Goal: Task Accomplishment & Management: Manage account settings

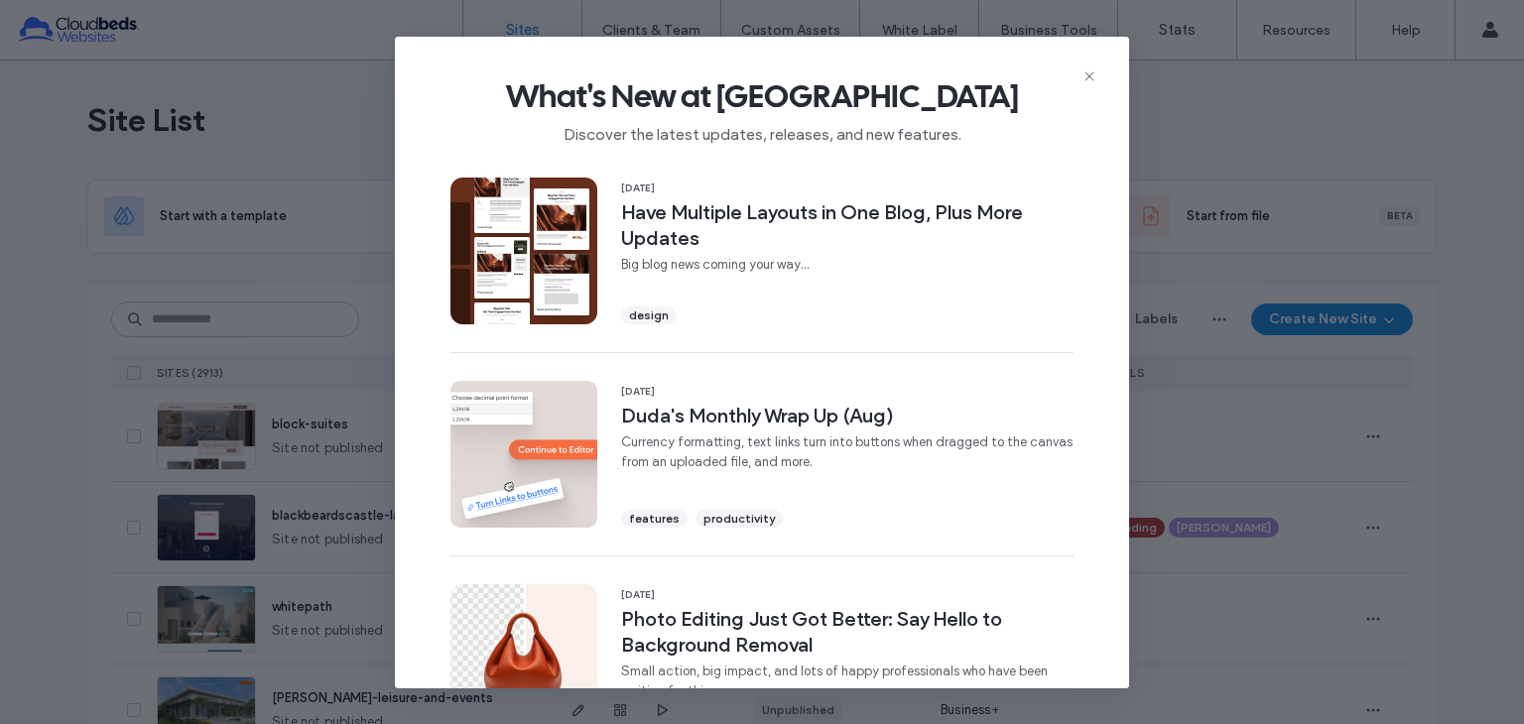
click at [1091, 84] on span "What's New at [GEOGRAPHIC_DATA]" at bounding box center [762, 96] width 671 height 40
click at [1091, 80] on icon at bounding box center [1090, 76] width 16 height 16
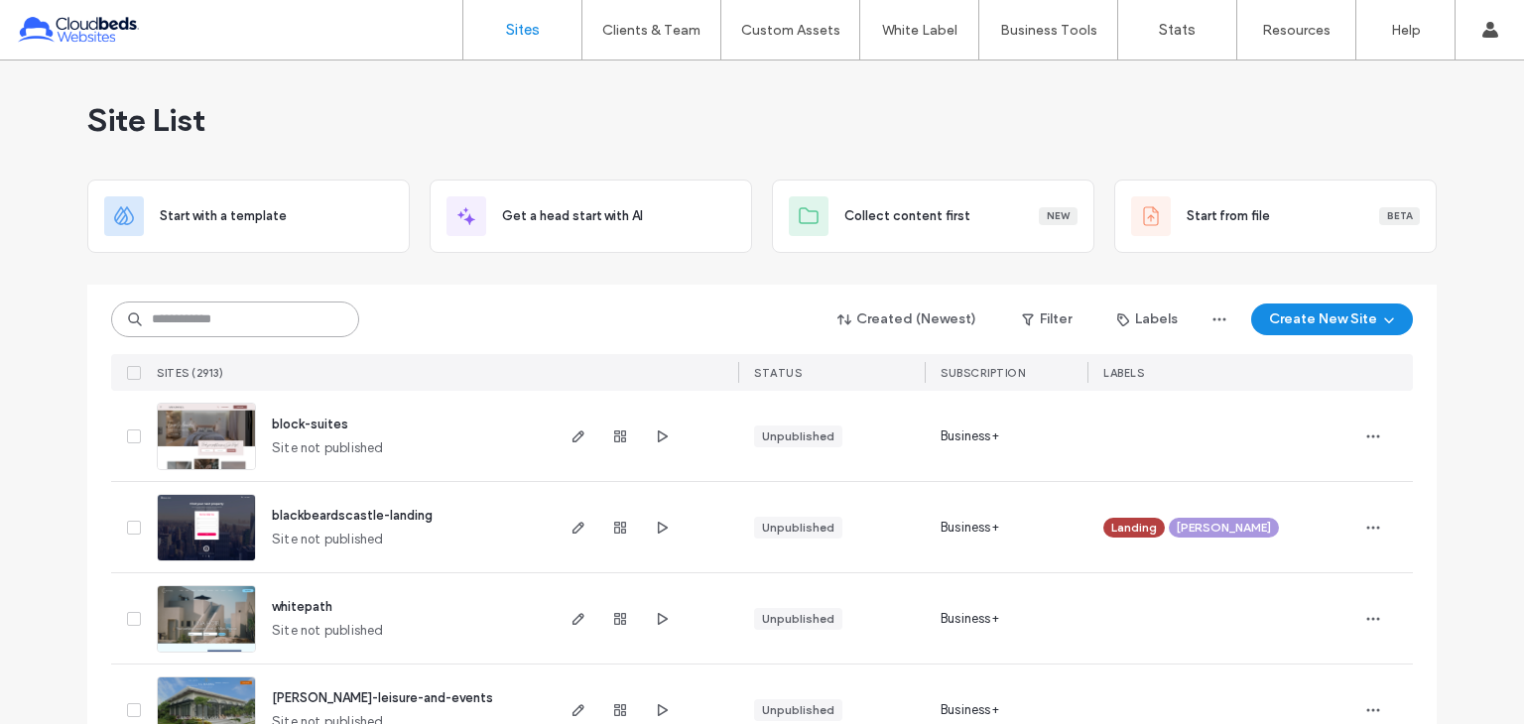
click at [274, 319] on input at bounding box center [235, 320] width 248 height 36
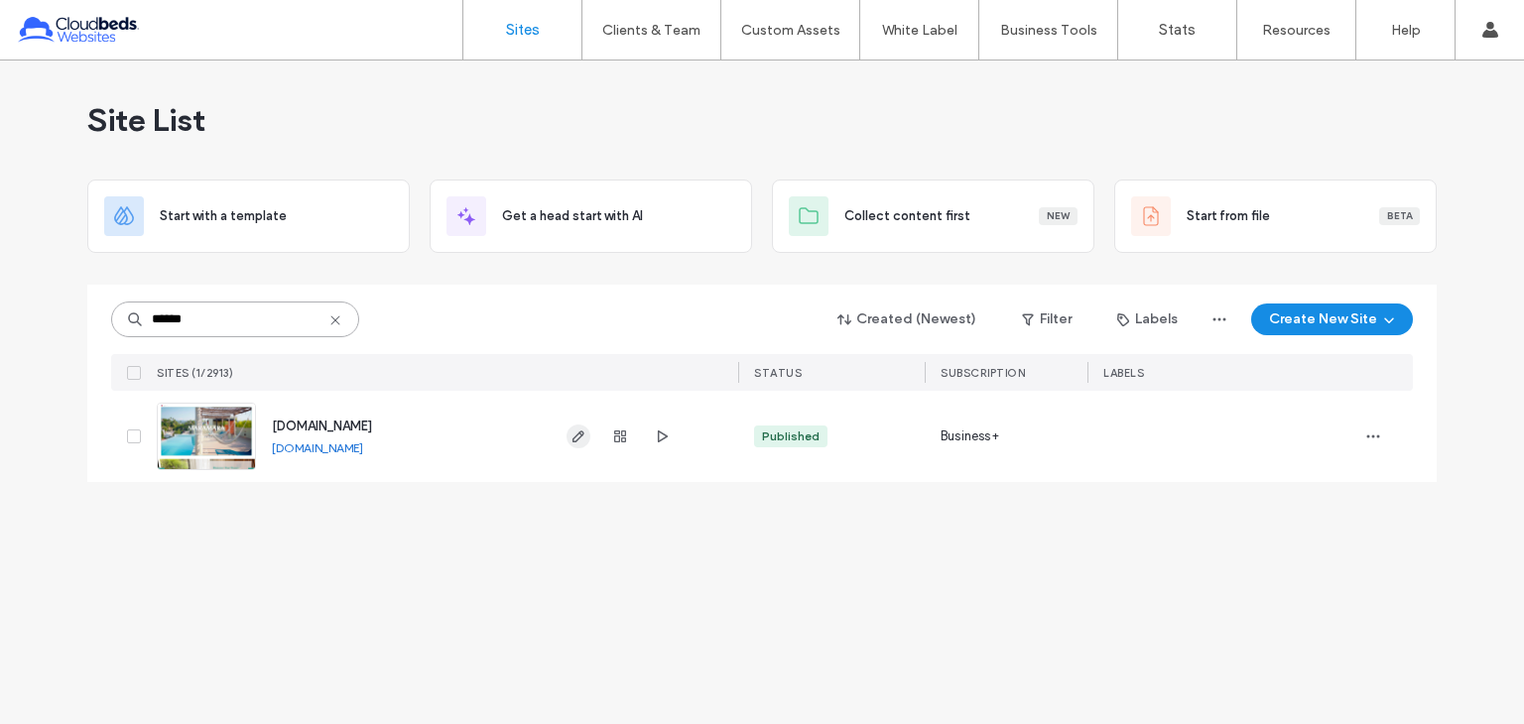
type input "******"
click at [572, 439] on icon "button" at bounding box center [579, 437] width 16 height 16
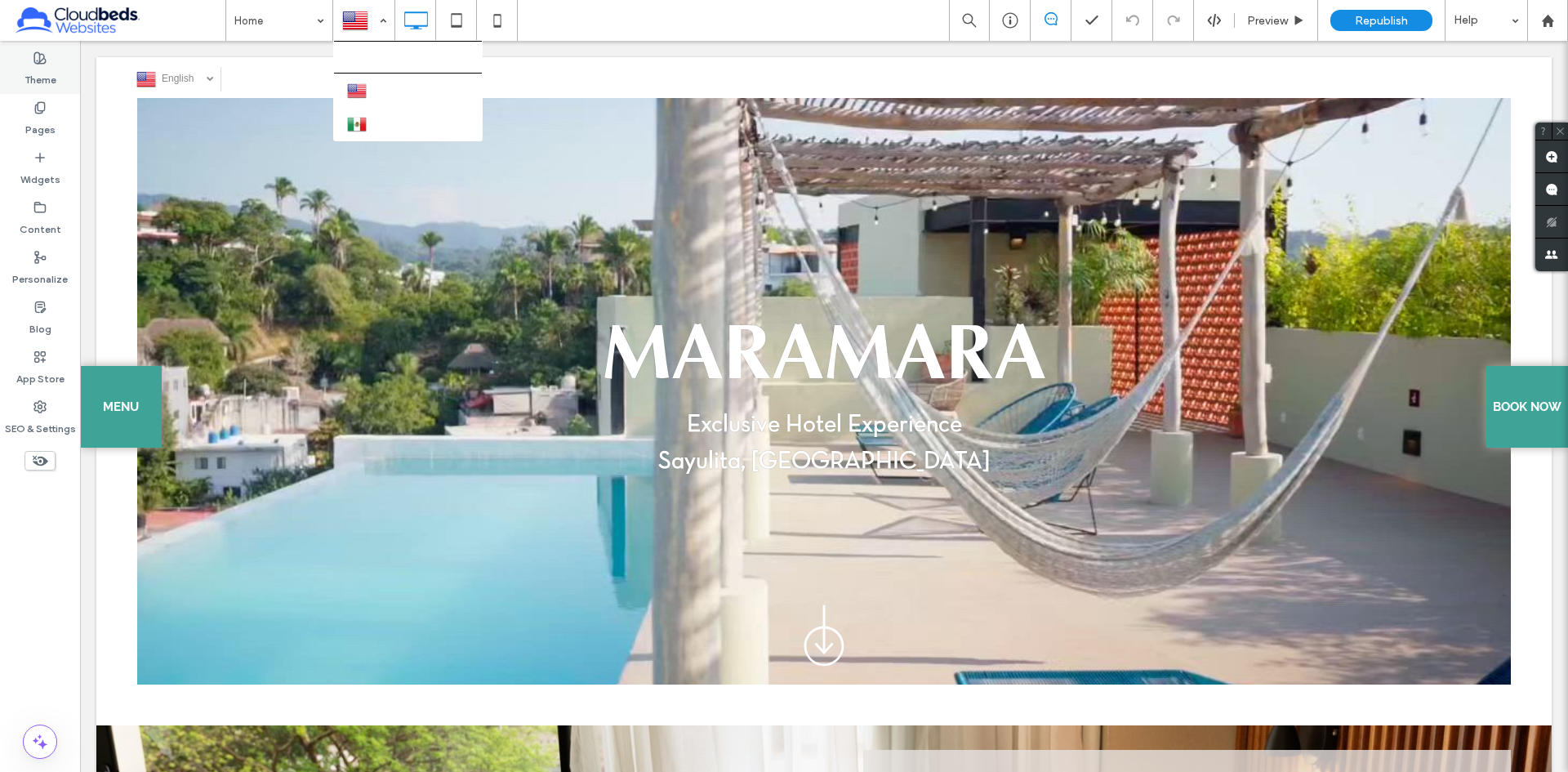
click at [47, 81] on label "Theme" at bounding box center [40, 76] width 32 height 23
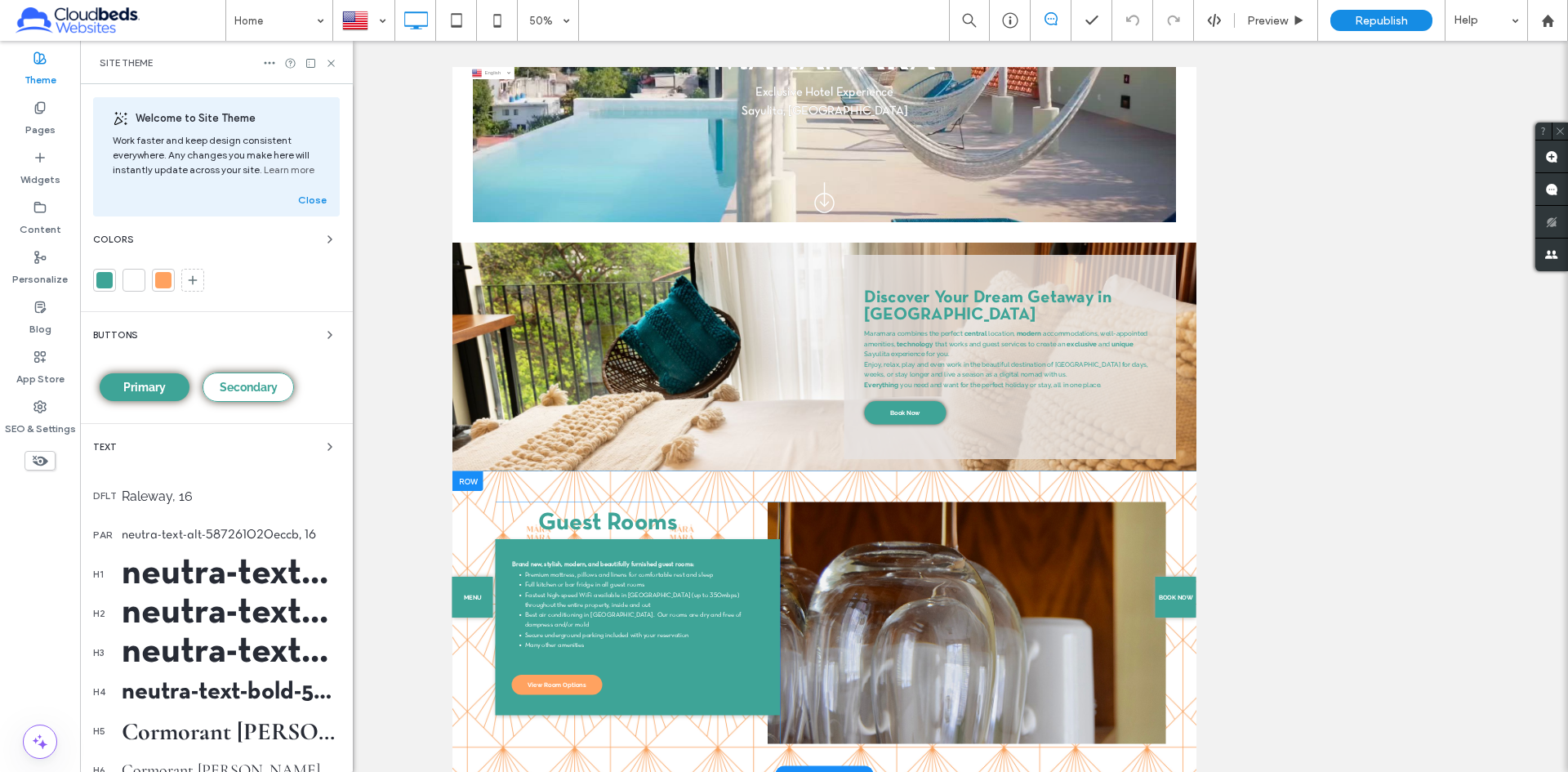
scroll to position [408, 0]
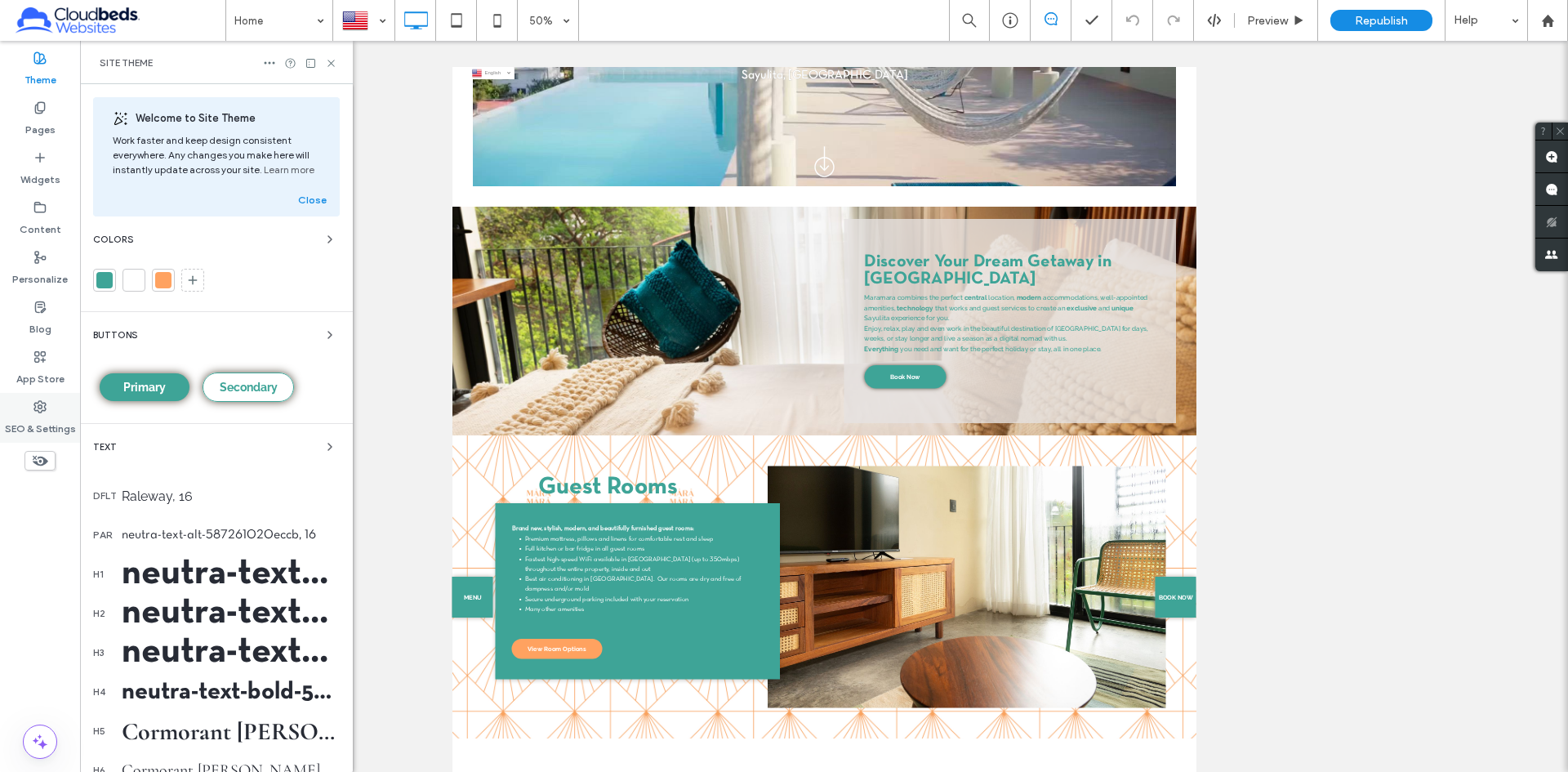
click at [49, 415] on label "SEO & Settings" at bounding box center [40, 425] width 71 height 23
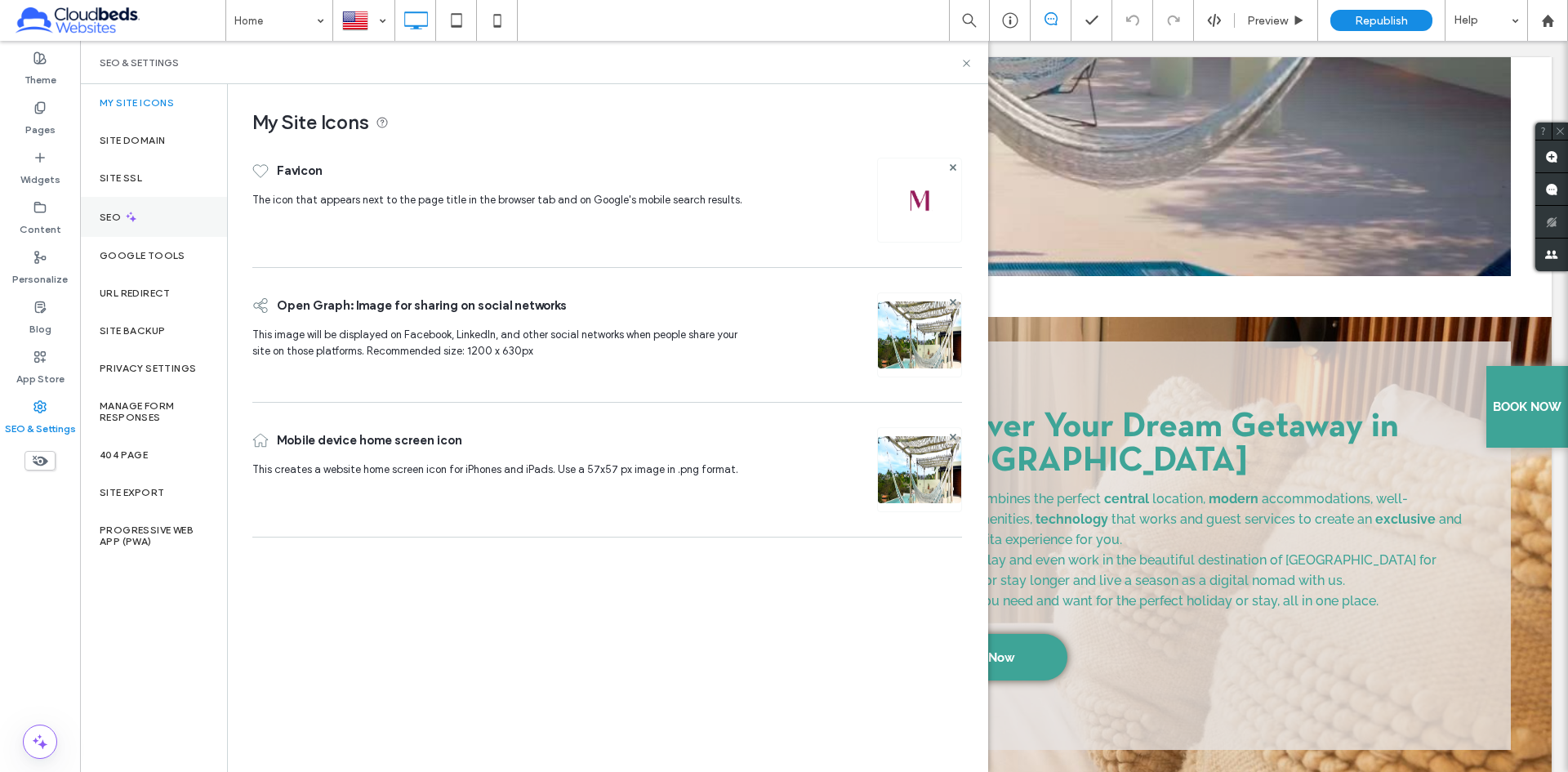
click at [114, 223] on div "SEO" at bounding box center [153, 216] width 147 height 40
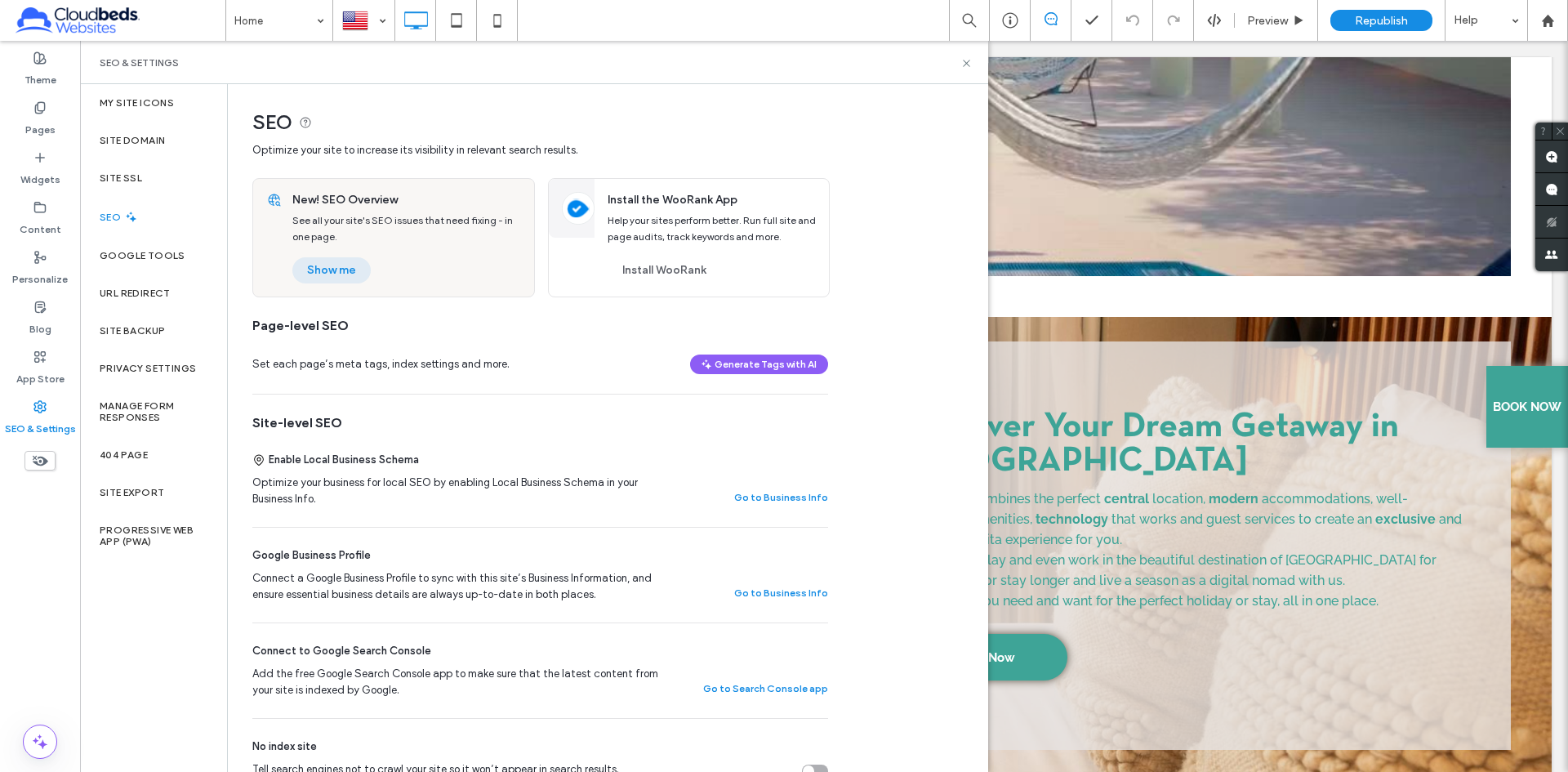
click at [336, 260] on button "Show me" at bounding box center [331, 271] width 78 height 26
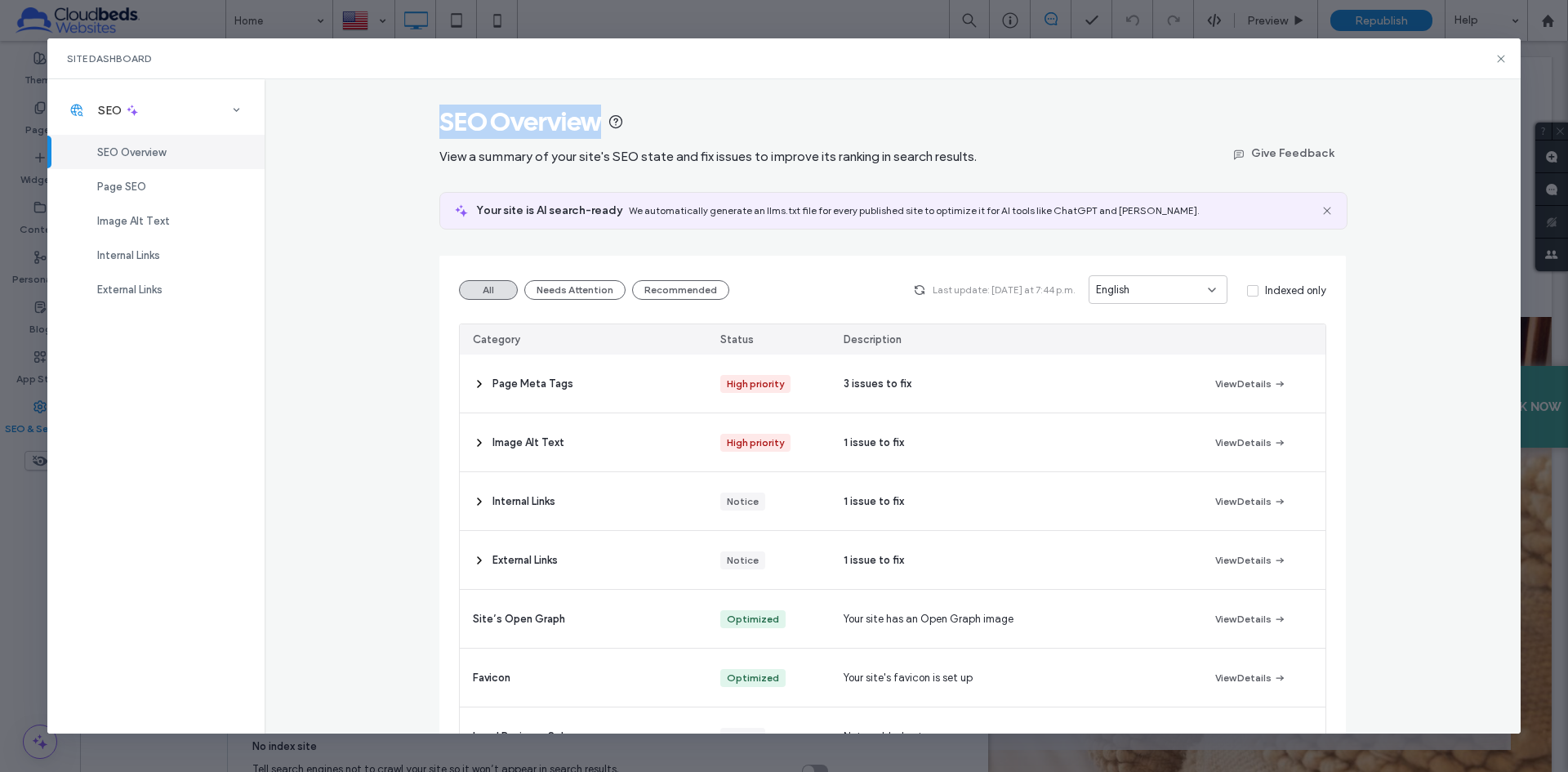
drag, startPoint x: 433, startPoint y: 116, endPoint x: 594, endPoint y: 114, distance: 161.0
click at [594, 114] on span "SEO Overview" at bounding box center [520, 122] width 162 height 33
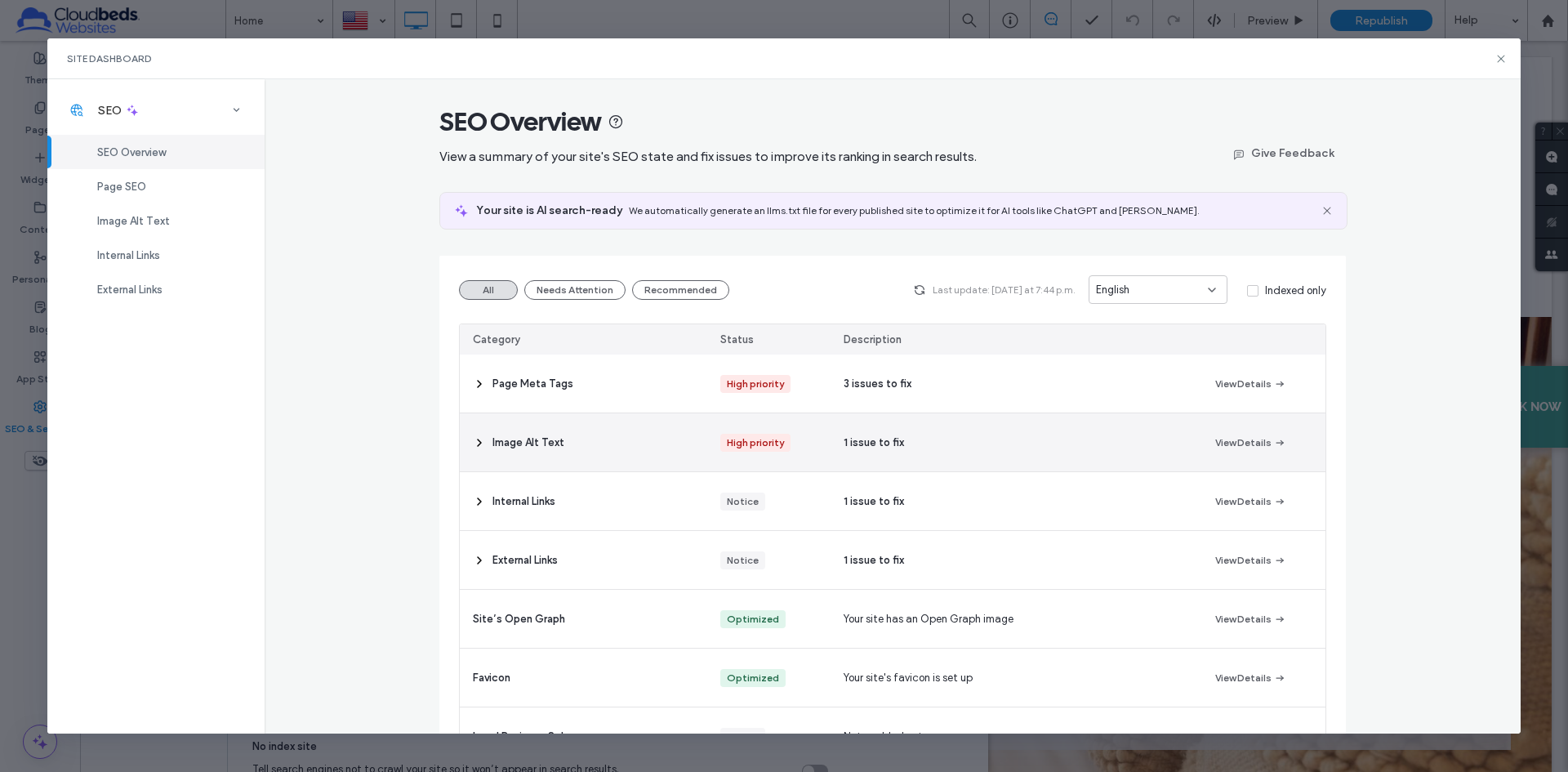
click at [473, 444] on icon at bounding box center [480, 443] width 13 height 13
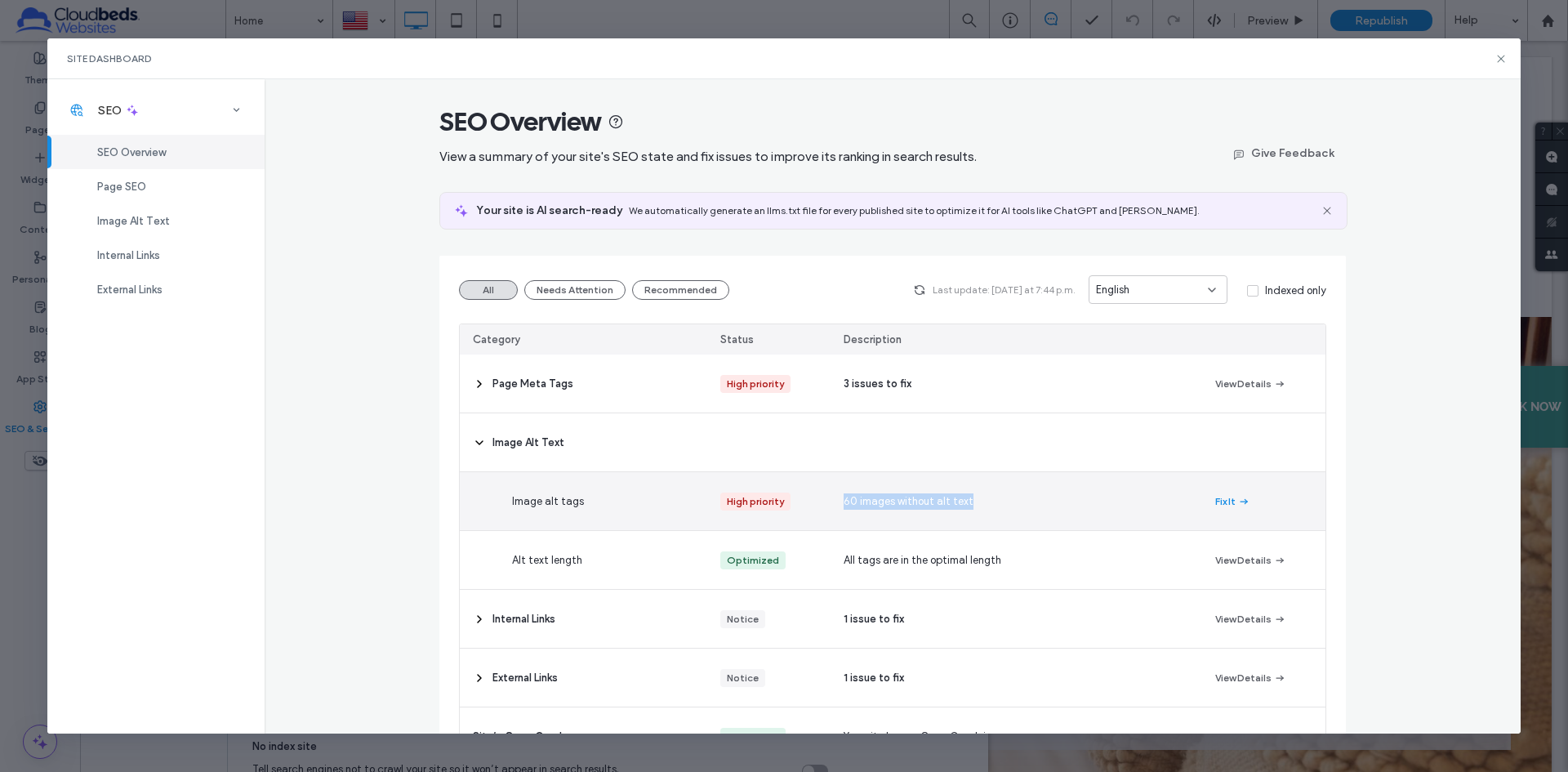
drag, startPoint x: 823, startPoint y: 496, endPoint x: 1009, endPoint y: 496, distance: 186.0
click at [1009, 496] on section "Page Meta Tags High priority 3 issues to fix View Details Image Alt Text Image …" at bounding box center [893, 707] width 865 height 705
click at [1046, 496] on div "60 images without alt text" at bounding box center [1015, 501] width 371 height 58
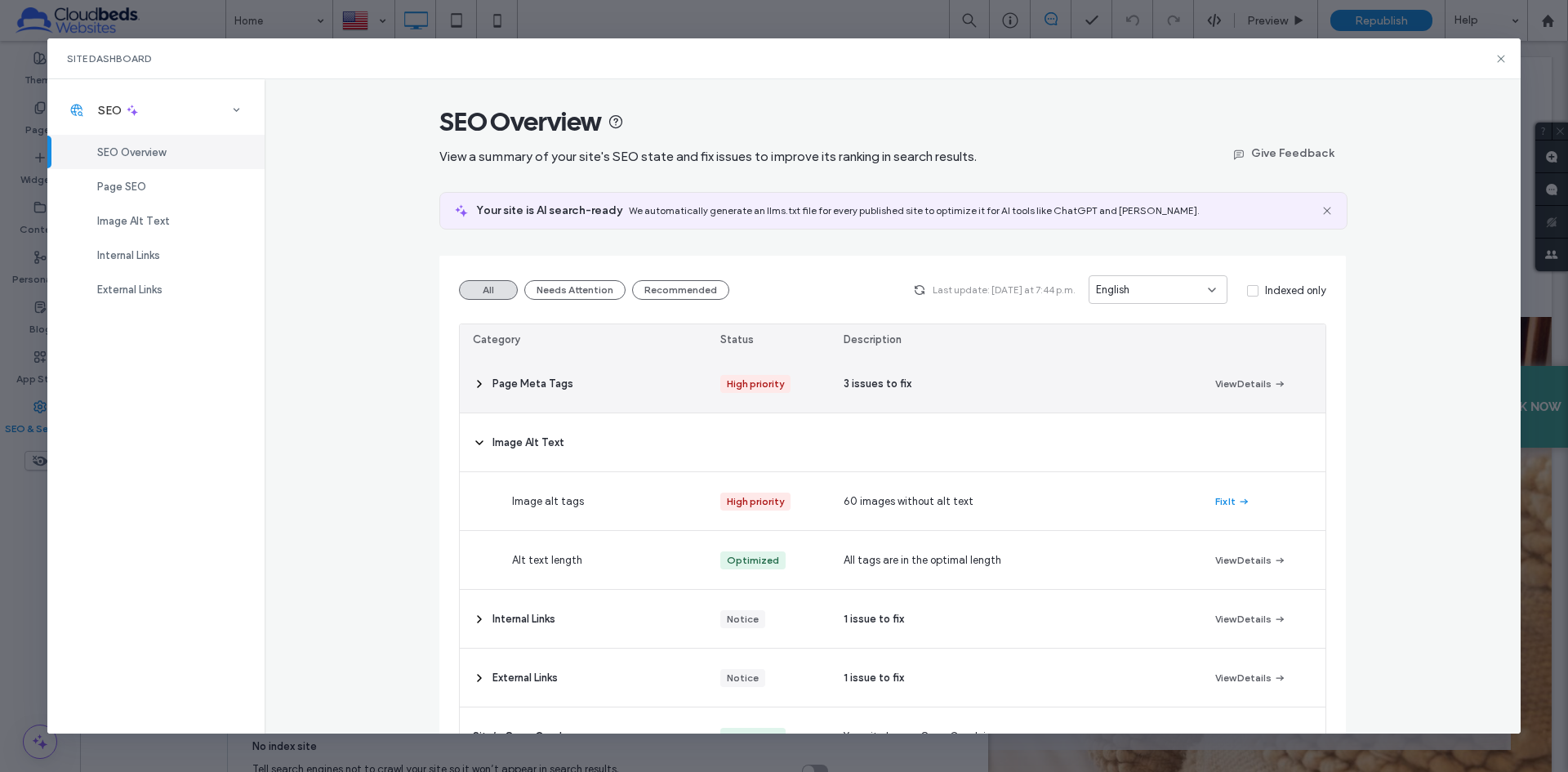
click at [473, 380] on icon at bounding box center [480, 384] width 13 height 13
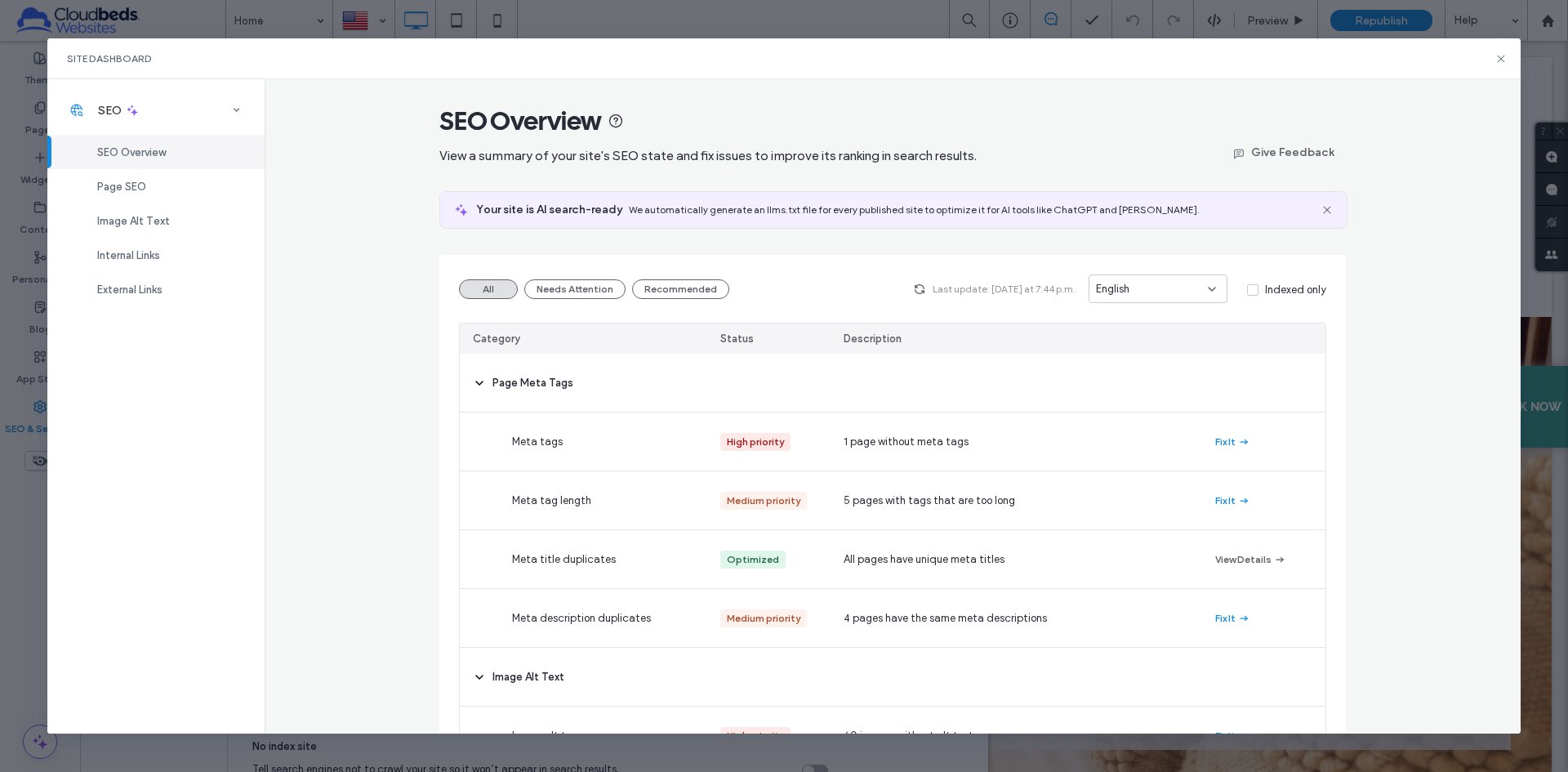
scroll to position [0, 0]
click at [1504, 56] on icon at bounding box center [1501, 59] width 13 height 13
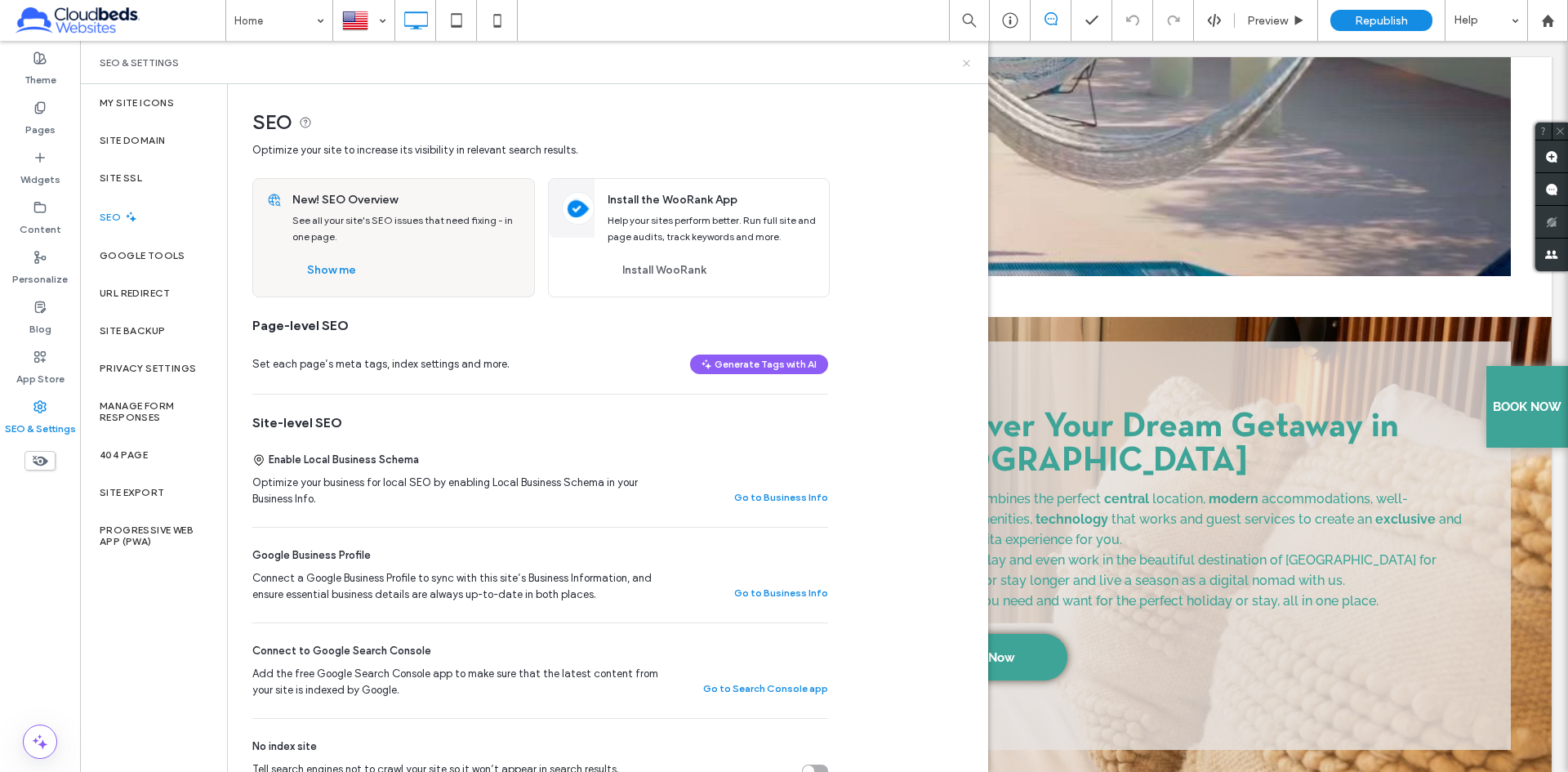
click at [968, 63] on icon at bounding box center [966, 63] width 12 height 12
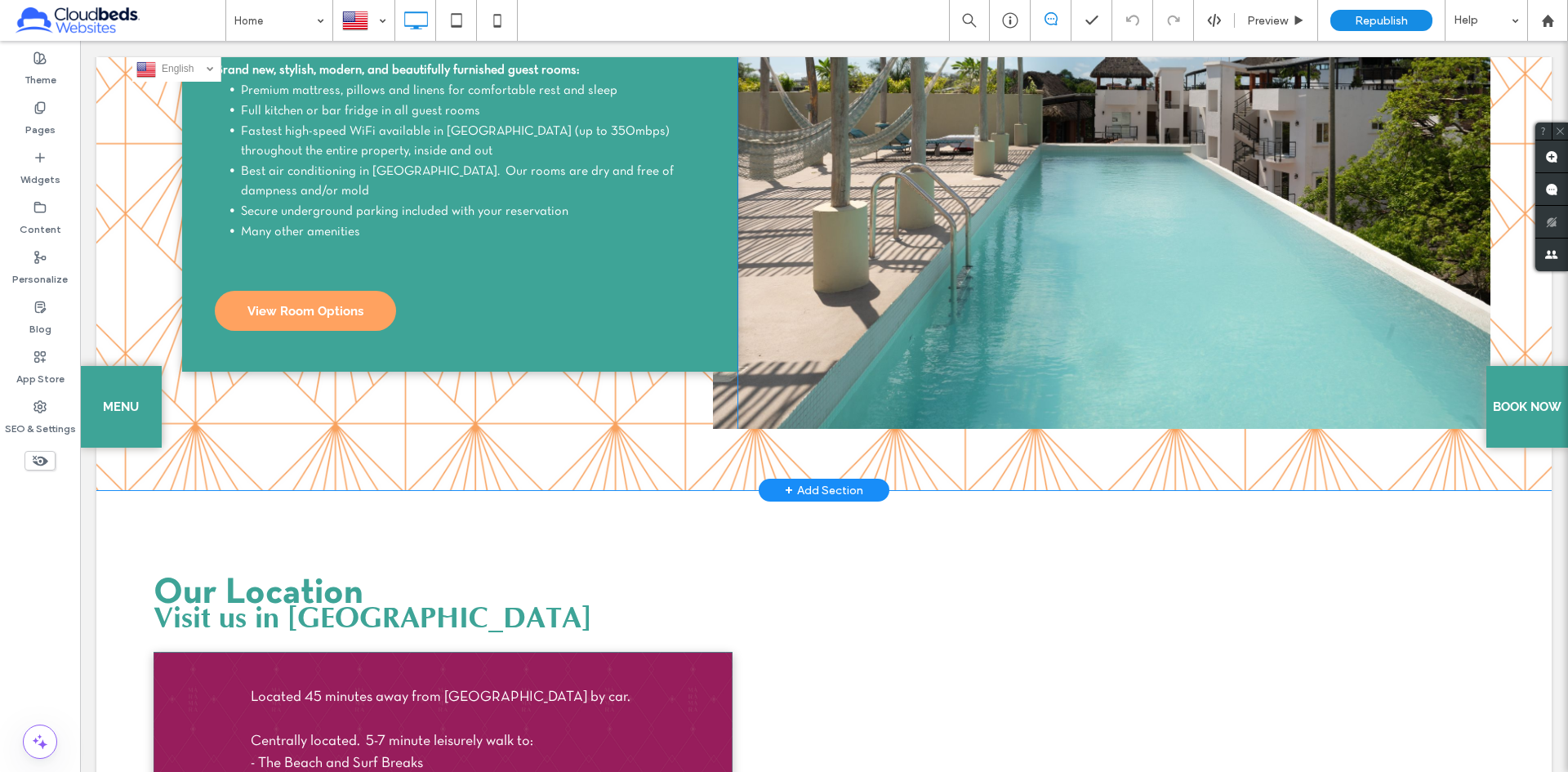
scroll to position [1361, 0]
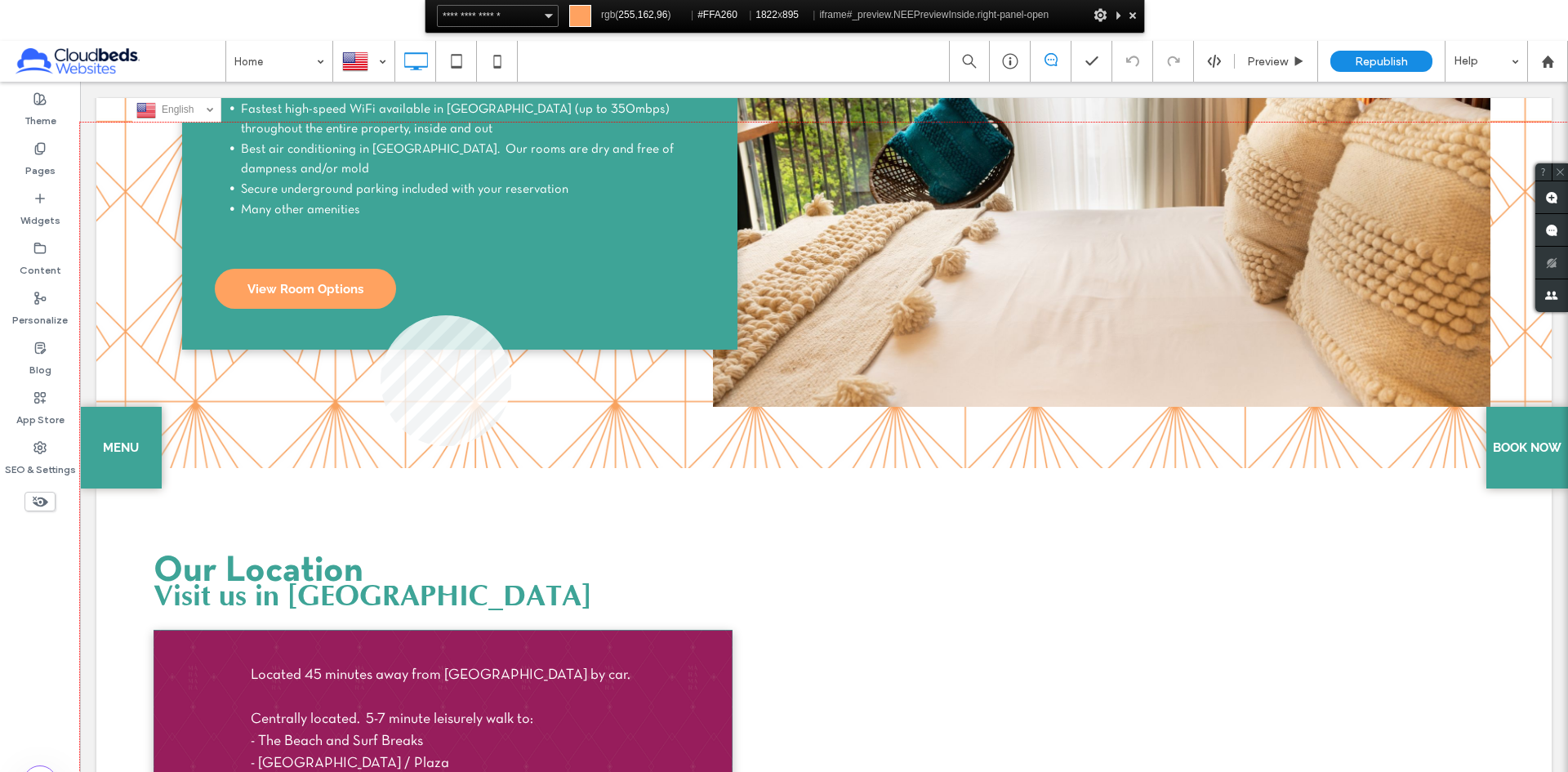
click at [380, 315] on div at bounding box center [823, 488] width 1487 height 731
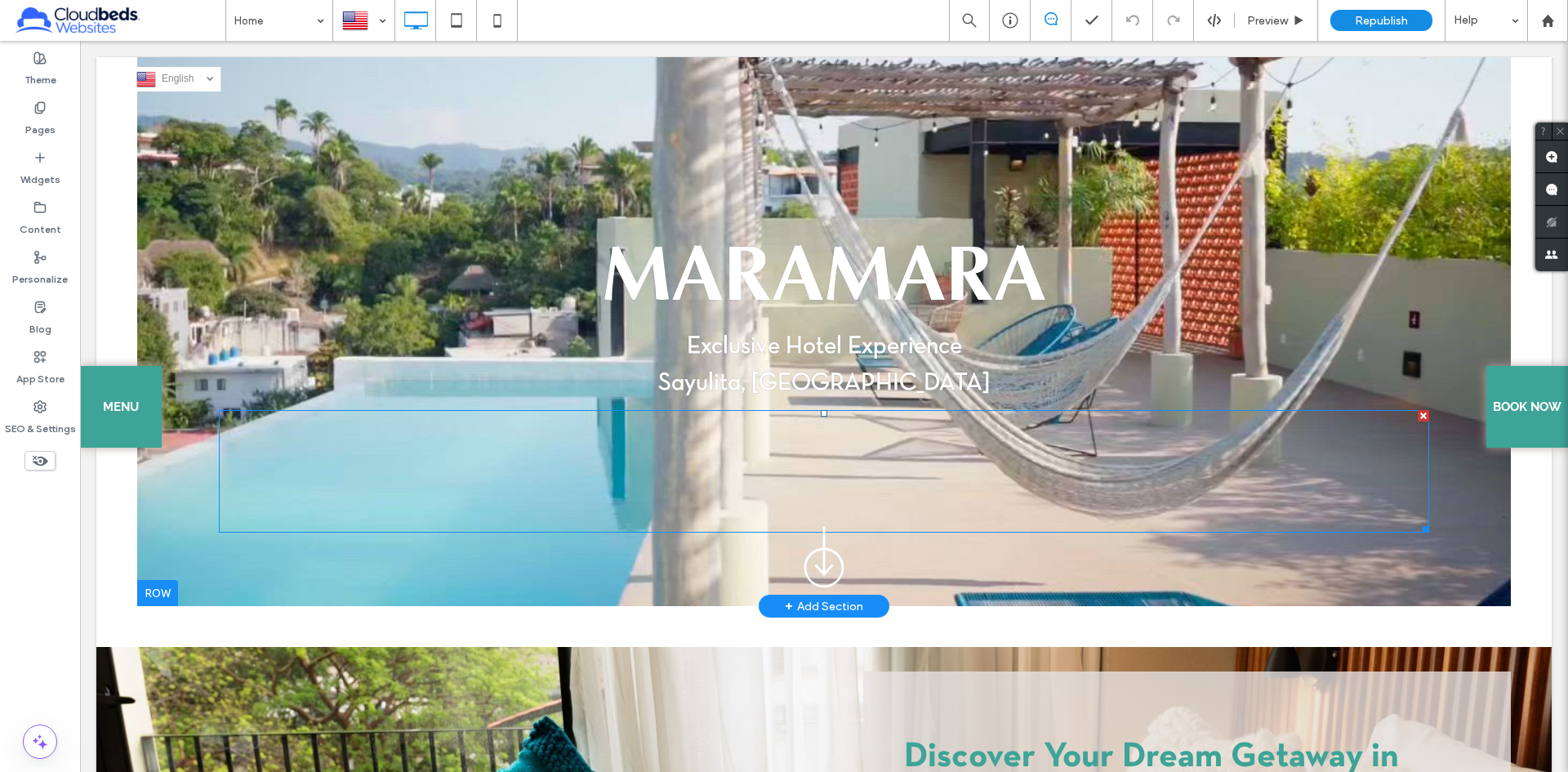
scroll to position [0, 0]
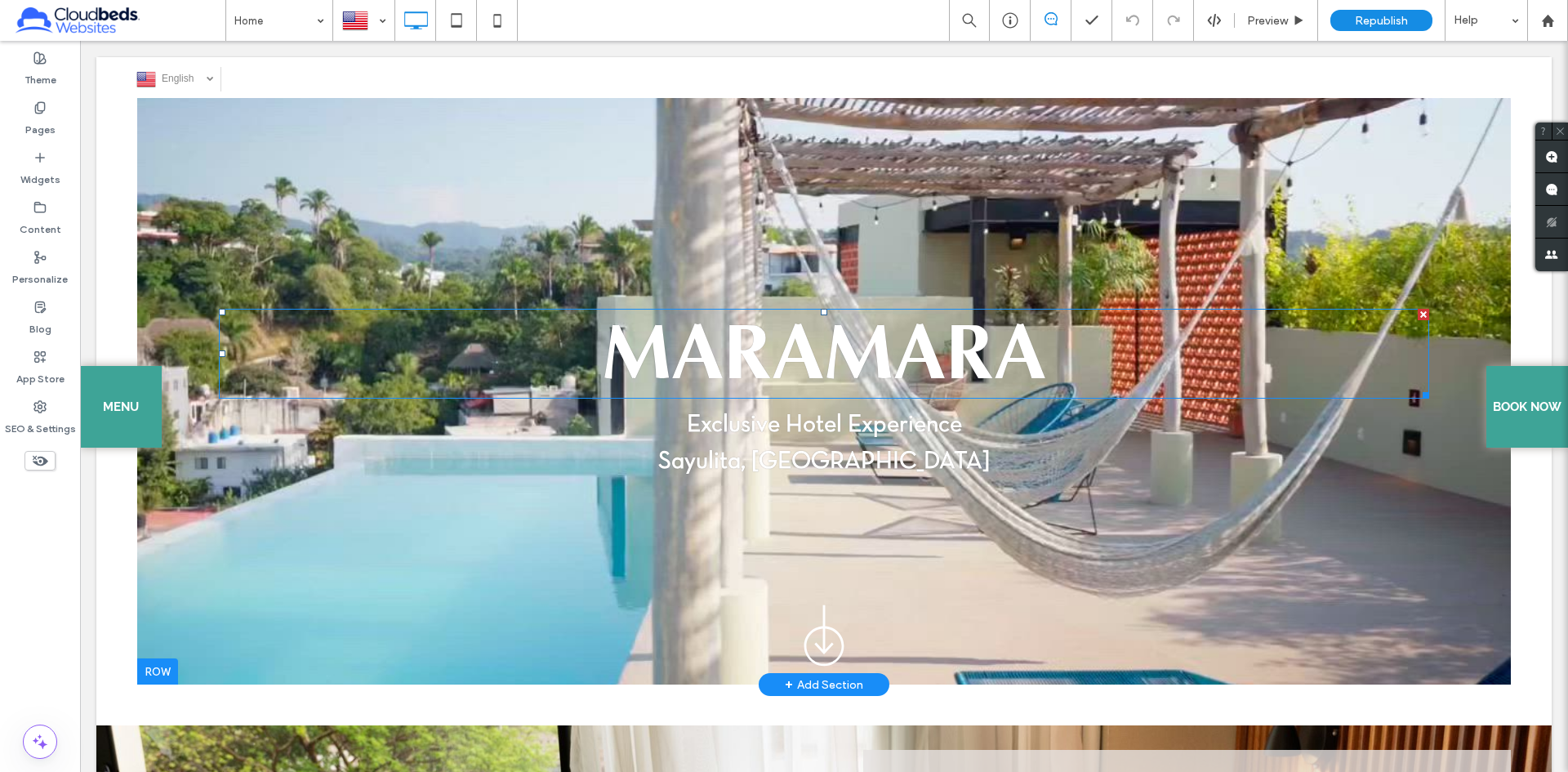
click at [251, 253] on div "MARAMARA Exclusive Hotel Experience Sayulita, Mexico Click To Paste Row + Add S…" at bounding box center [823, 391] width 1373 height 587
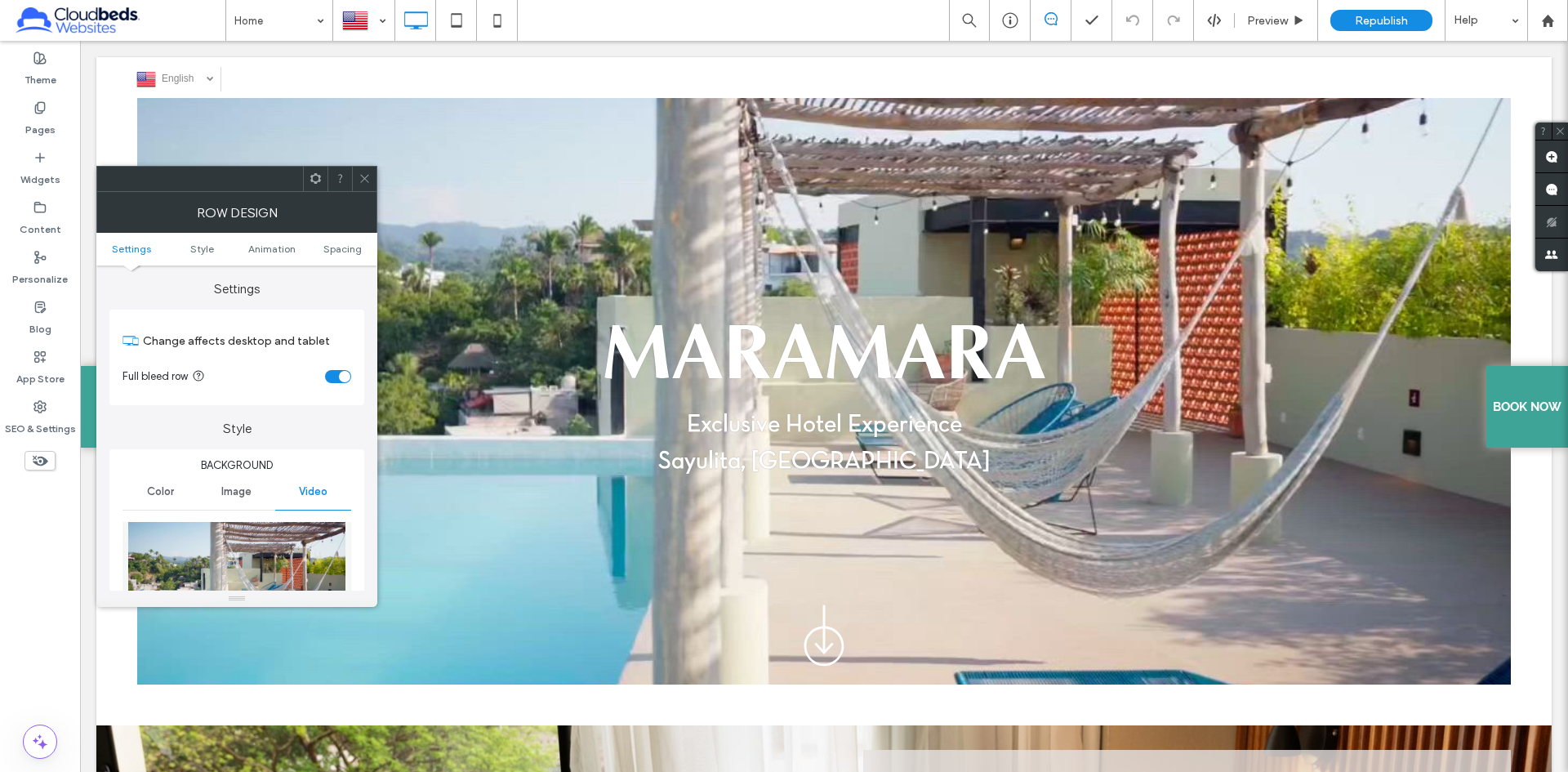
scroll to position [272, 0]
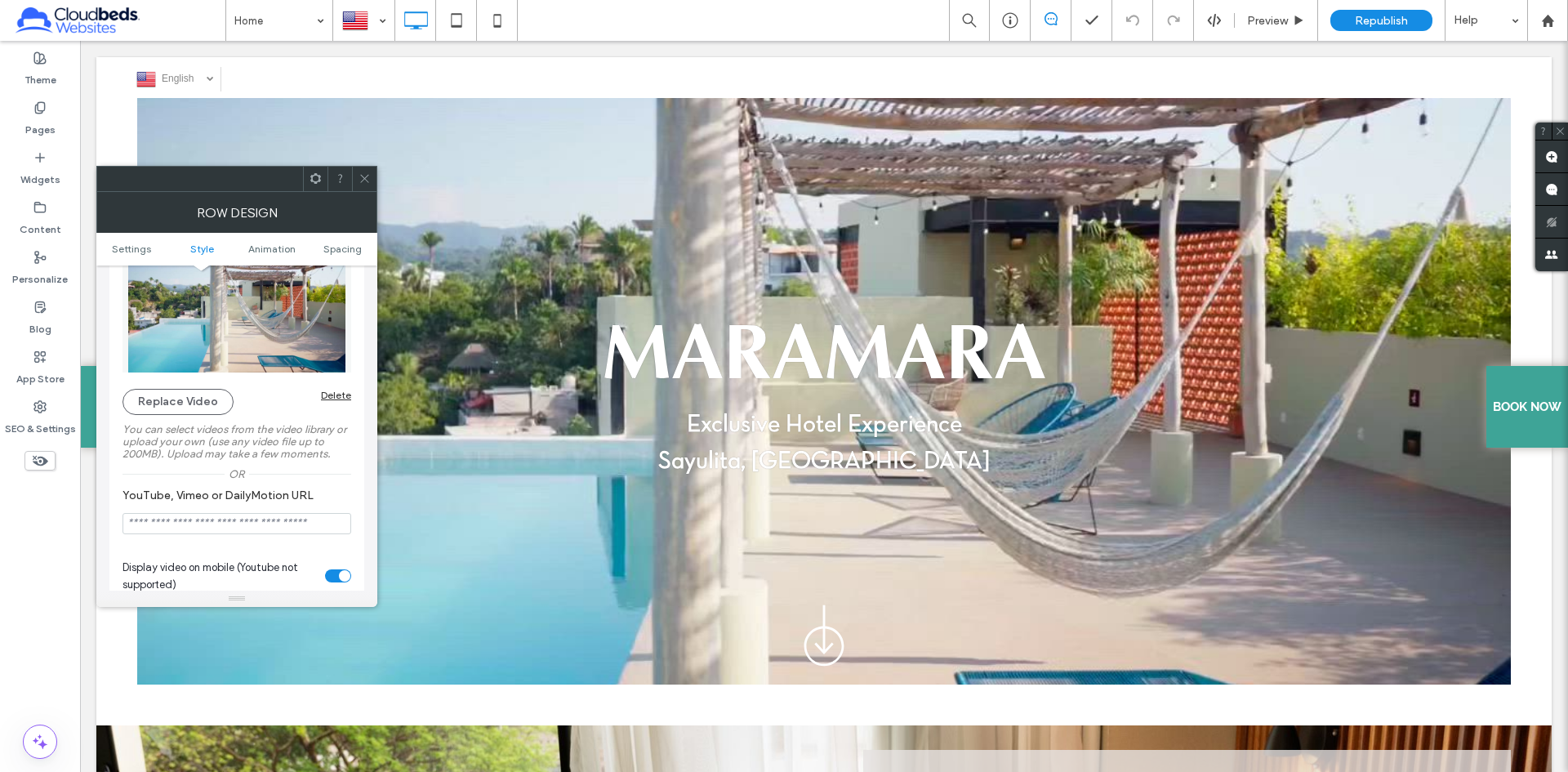
click at [364, 185] on span at bounding box center [364, 179] width 12 height 25
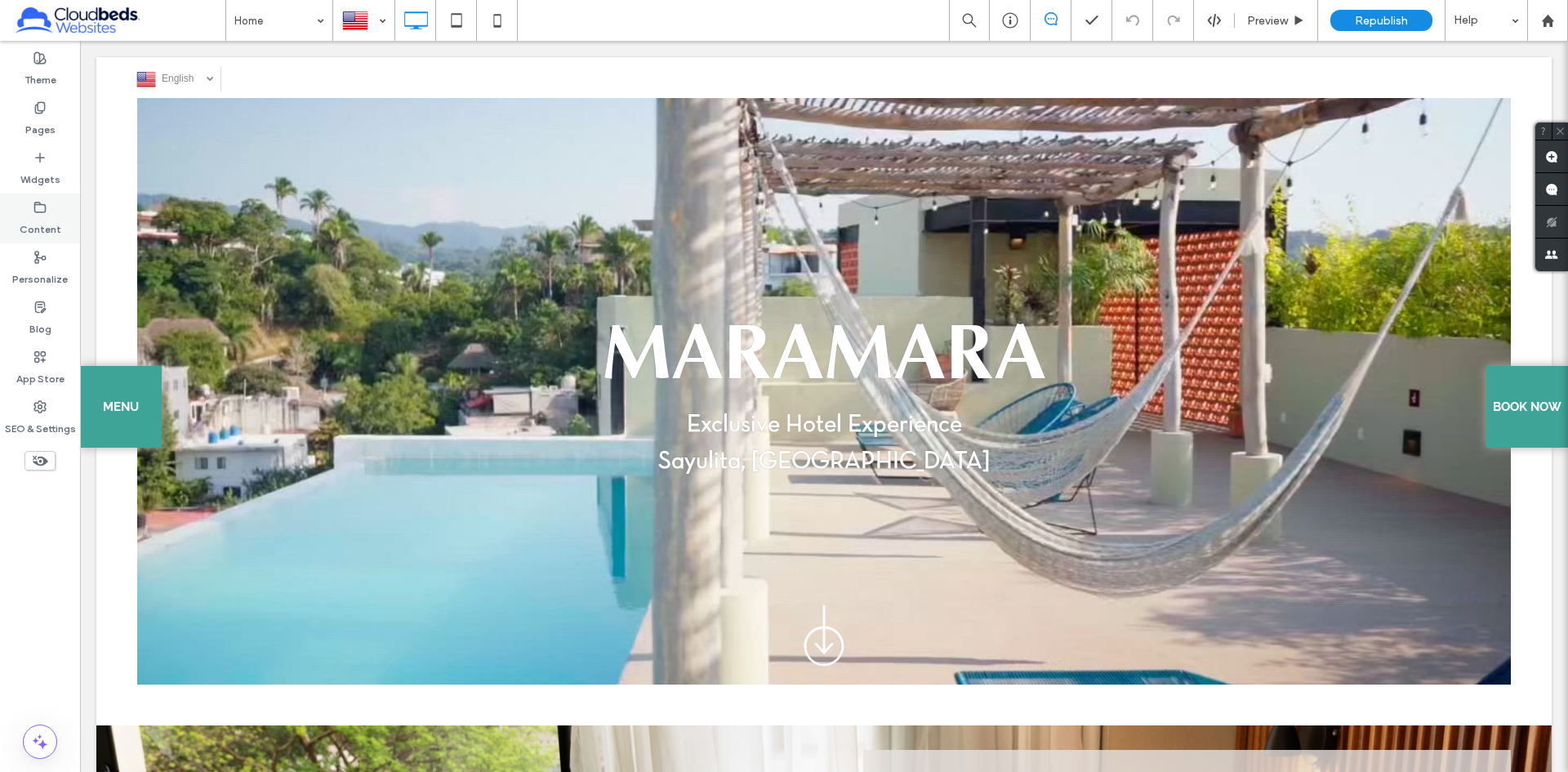
click at [45, 220] on label "Content" at bounding box center [40, 226] width 42 height 23
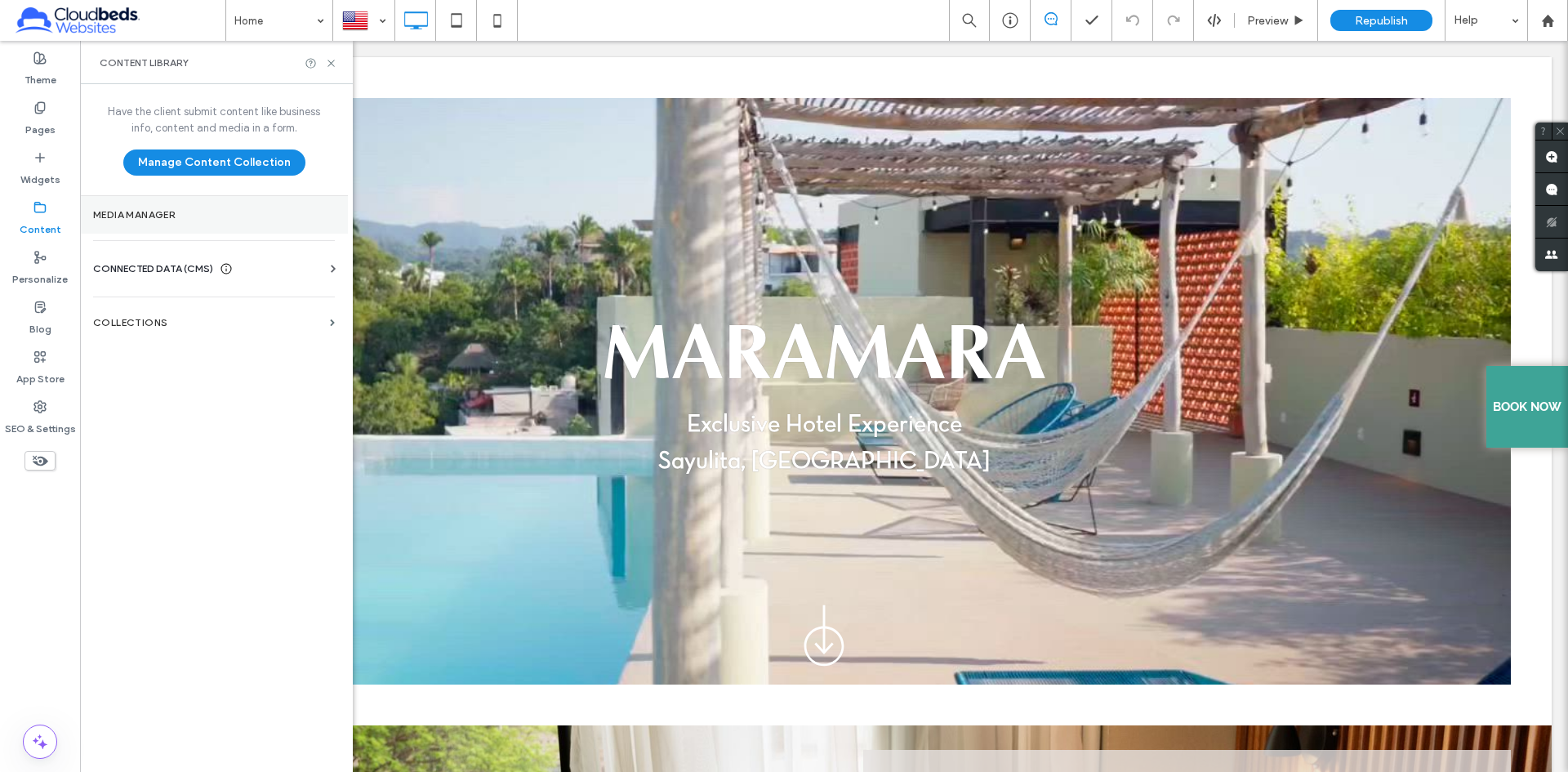
click at [135, 210] on label "Media Manager" at bounding box center [214, 215] width 242 height 12
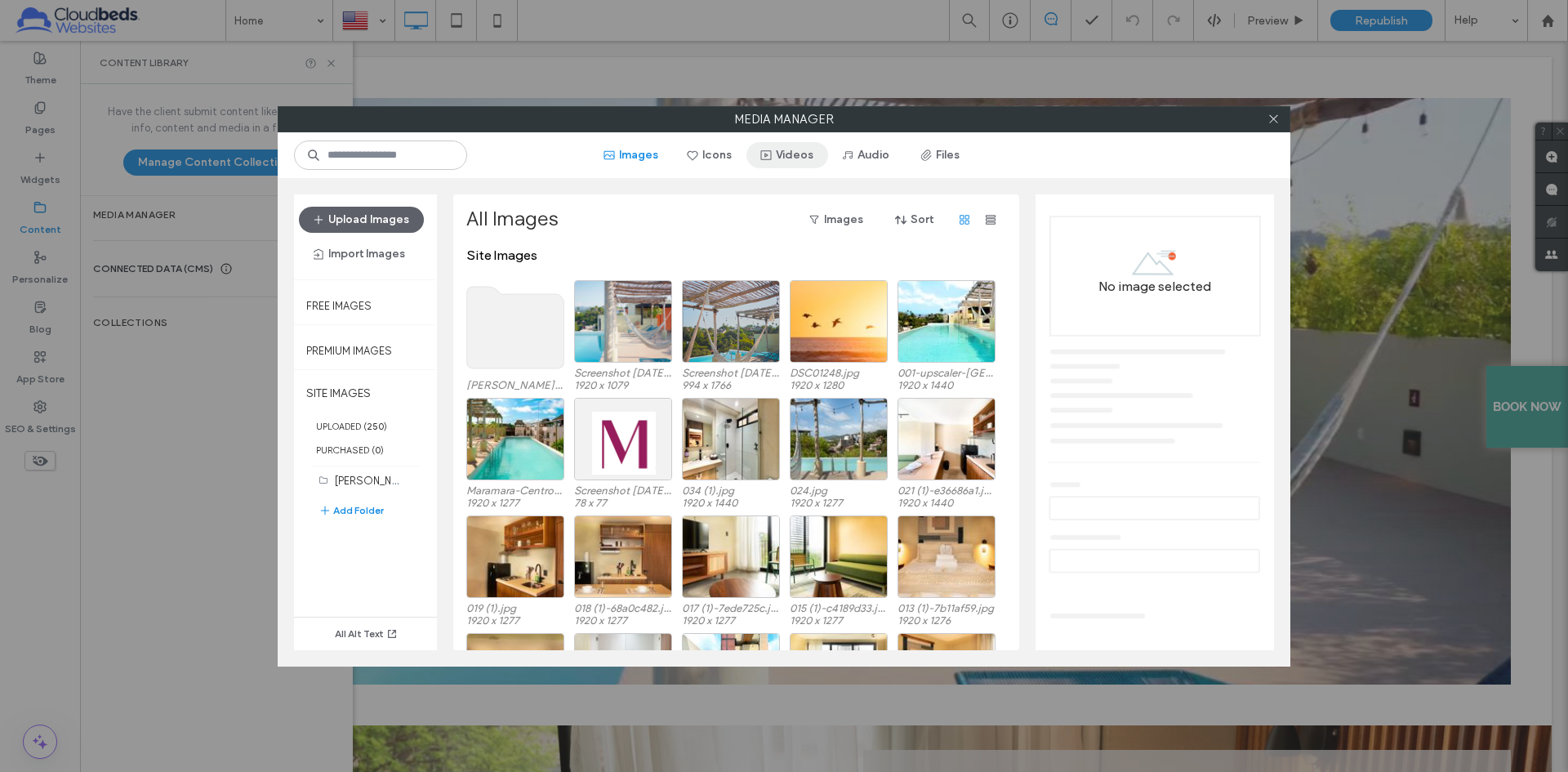
click at [789, 154] on button "Videos" at bounding box center [786, 156] width 81 height 26
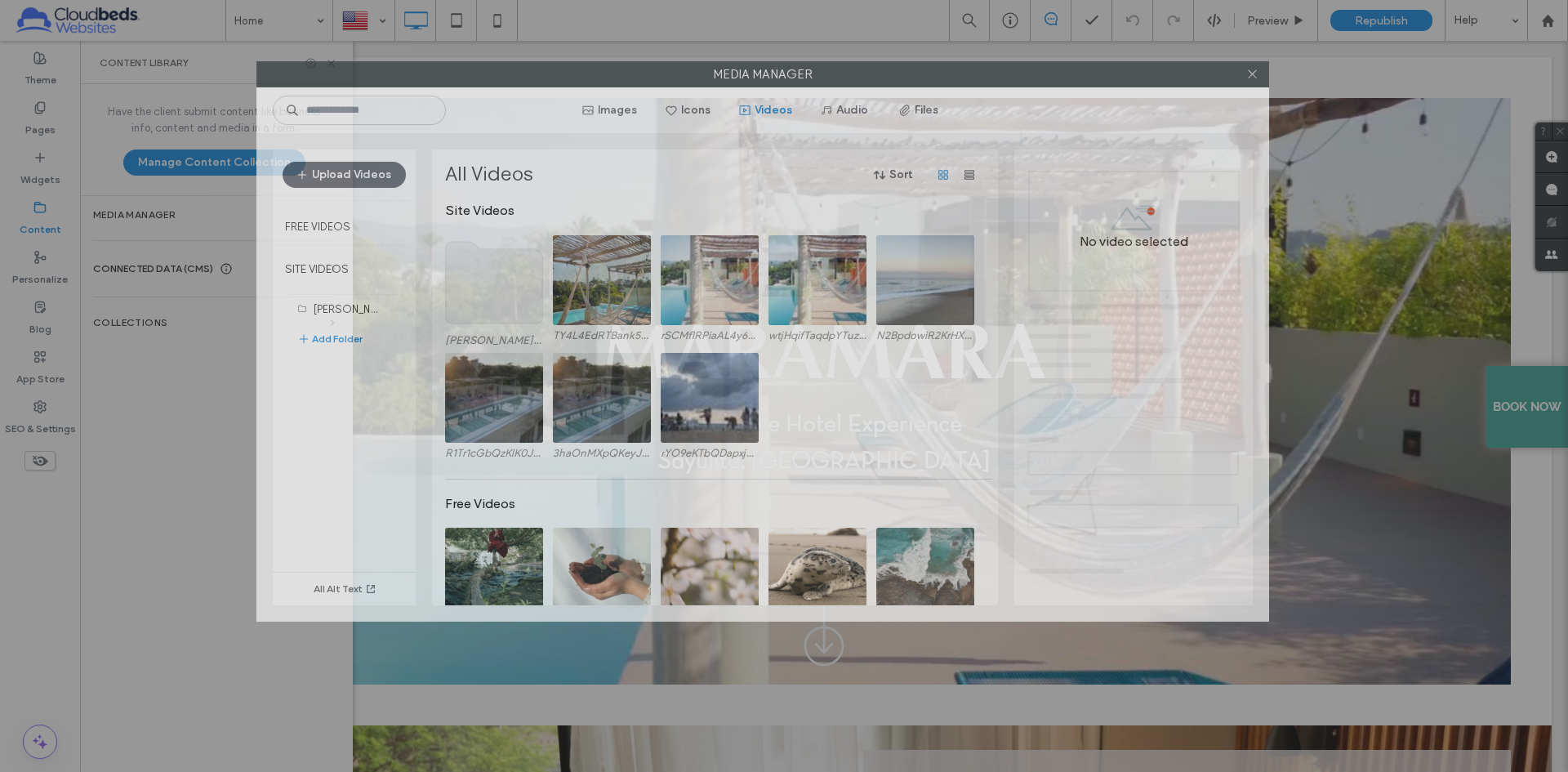
drag, startPoint x: 873, startPoint y: 125, endPoint x: 851, endPoint y: 70, distance: 59.2
click at [851, 70] on label "Media Manager" at bounding box center [763, 74] width 1011 height 25
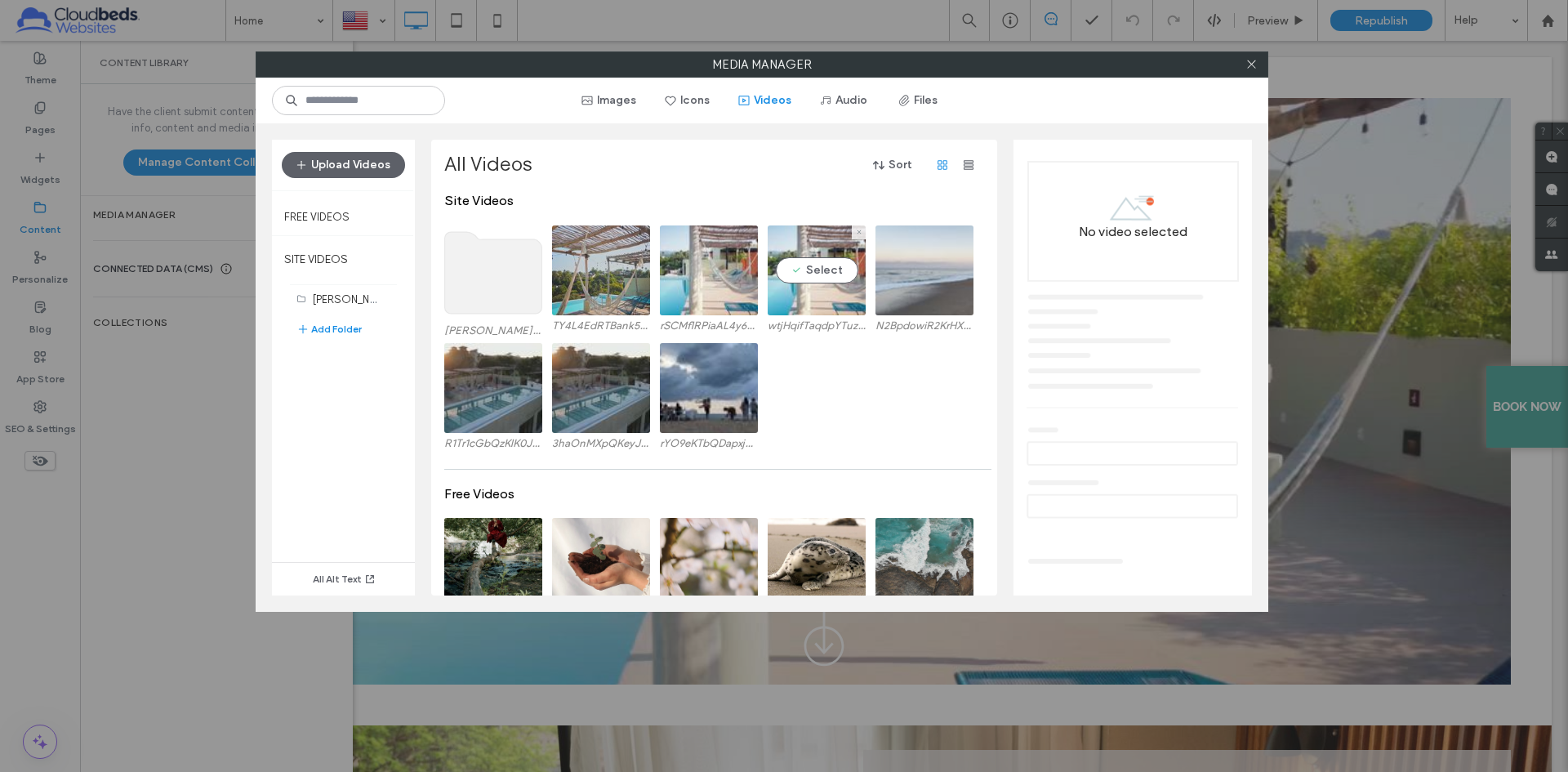
click at [815, 302] on video at bounding box center [816, 270] width 98 height 90
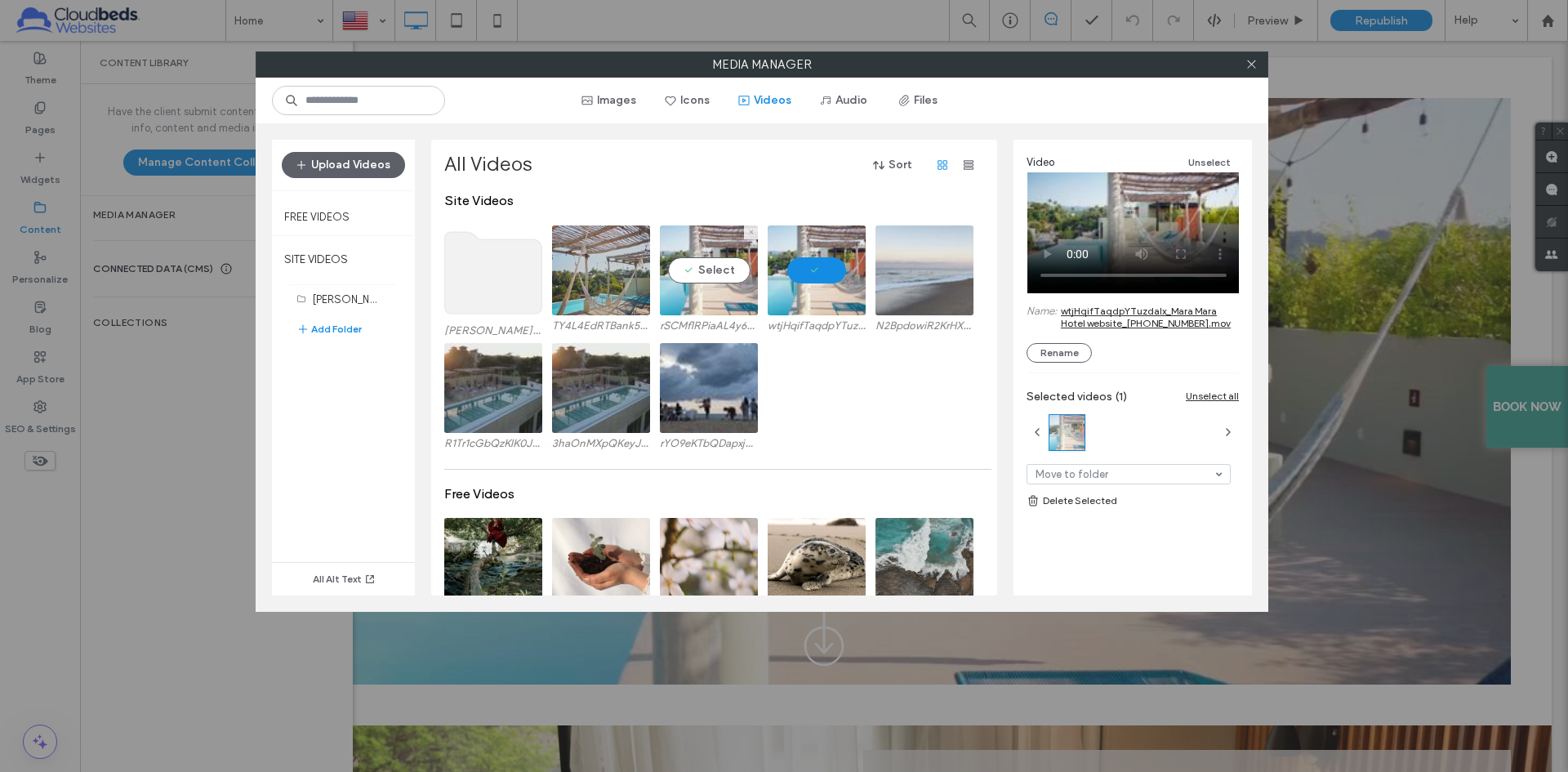
click at [711, 300] on video at bounding box center [708, 270] width 98 height 90
click at [972, 165] on use "button" at bounding box center [968, 165] width 10 height 10
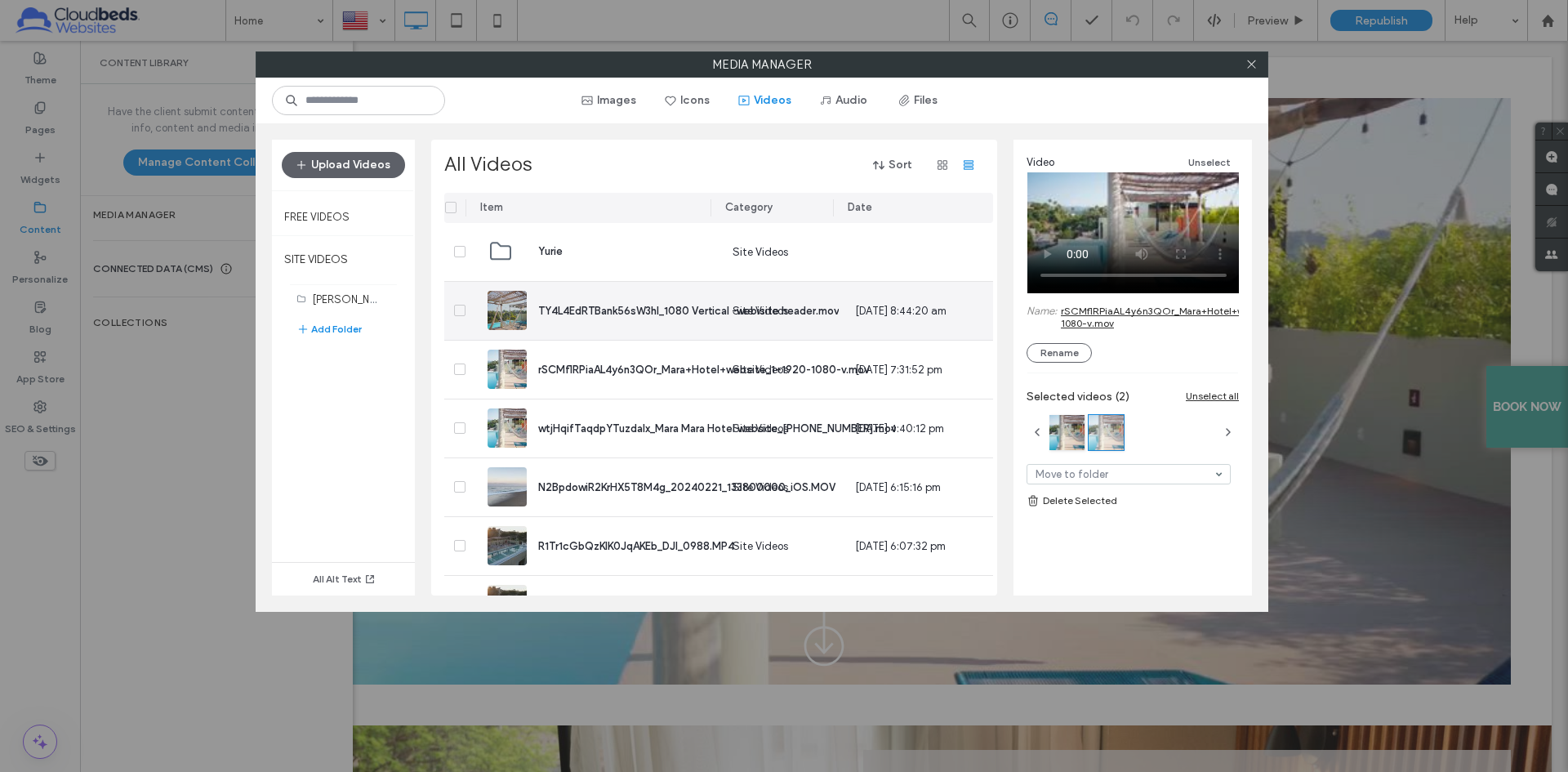
scroll to position [0, 0]
click at [942, 165] on icon "button" at bounding box center [942, 165] width 13 height 13
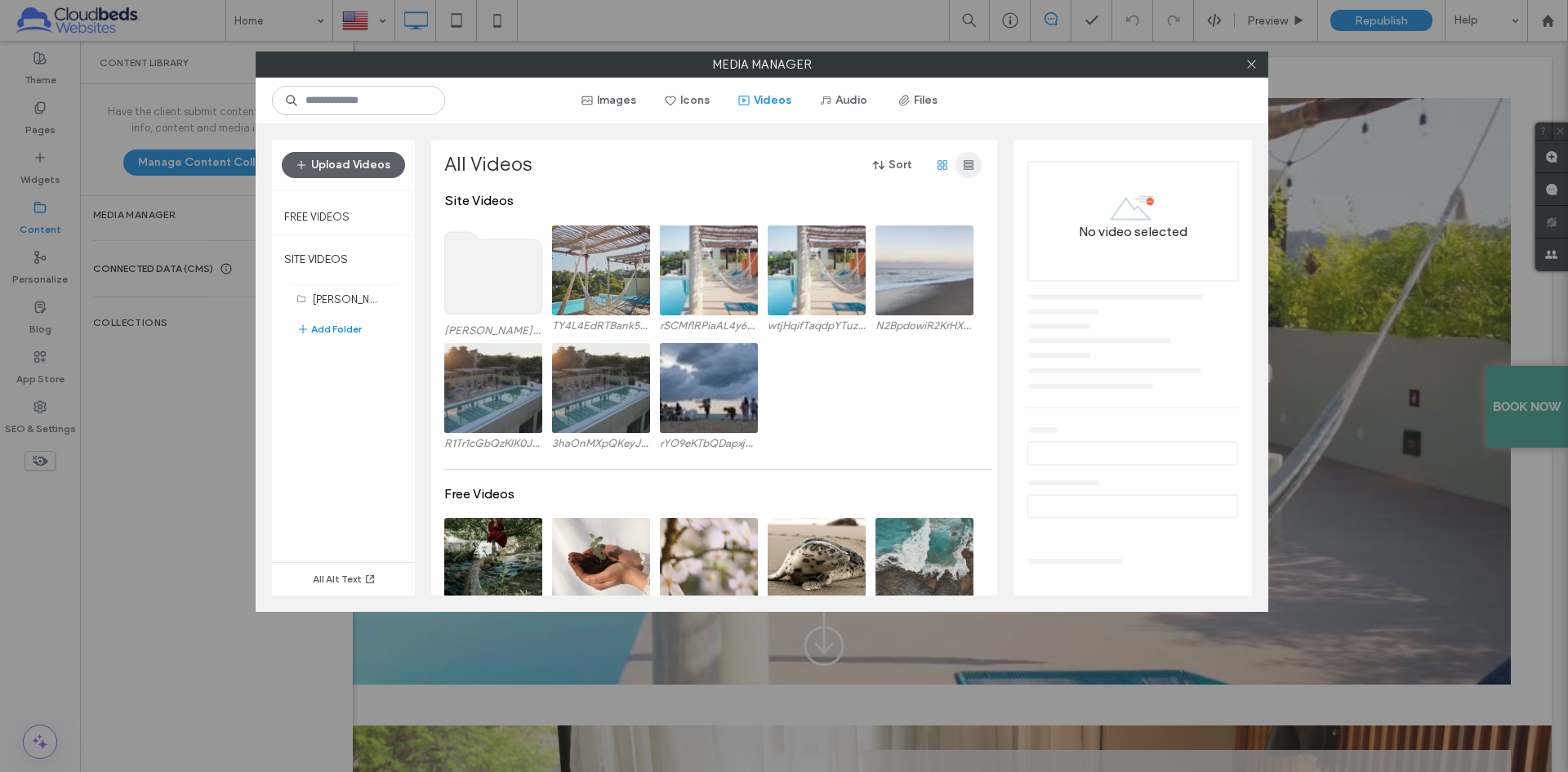
click at [967, 162] on use "button" at bounding box center [968, 165] width 10 height 10
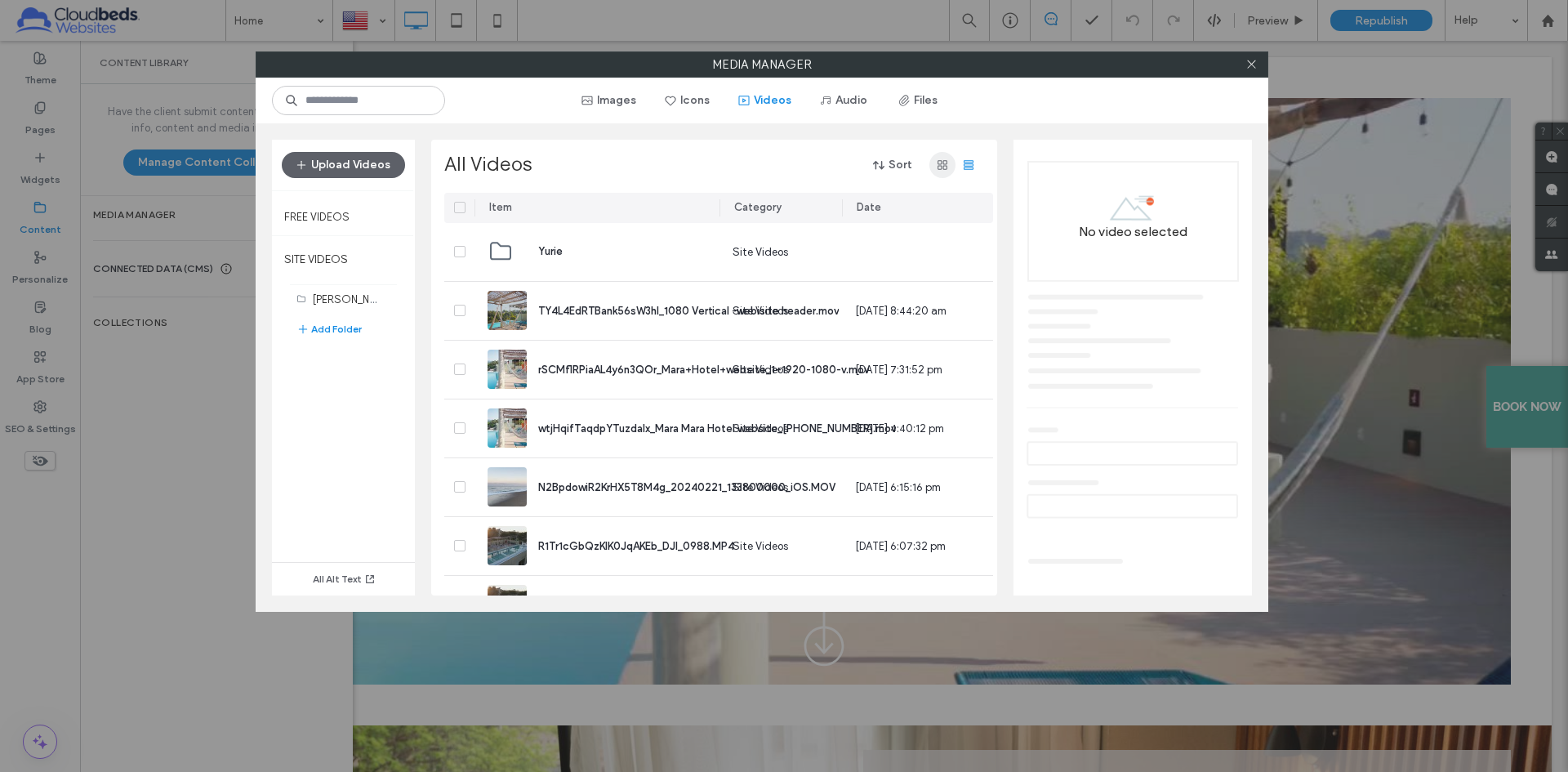
click at [940, 166] on icon "button" at bounding box center [942, 165] width 13 height 13
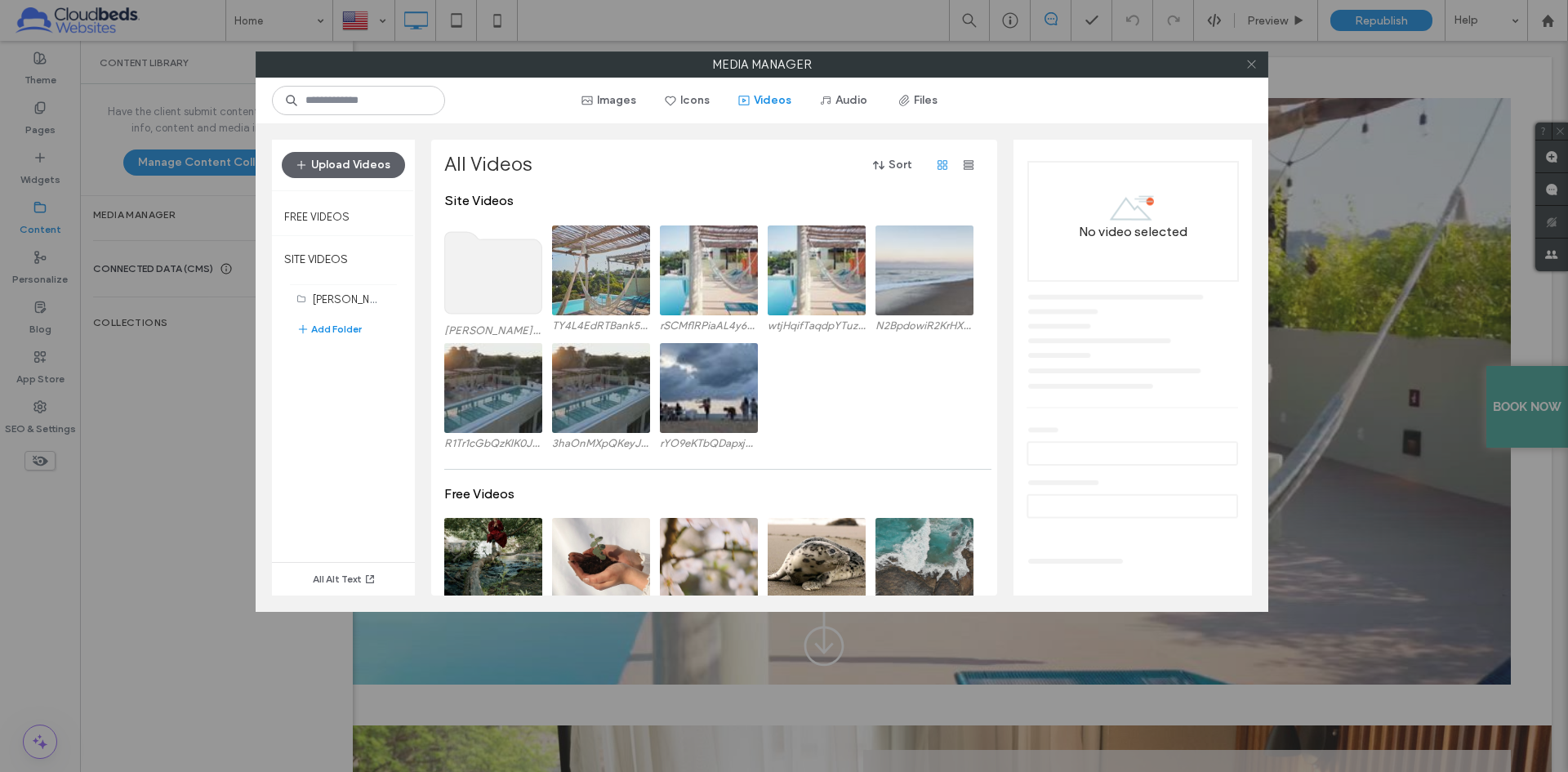
click at [1246, 67] on icon at bounding box center [1250, 63] width 12 height 12
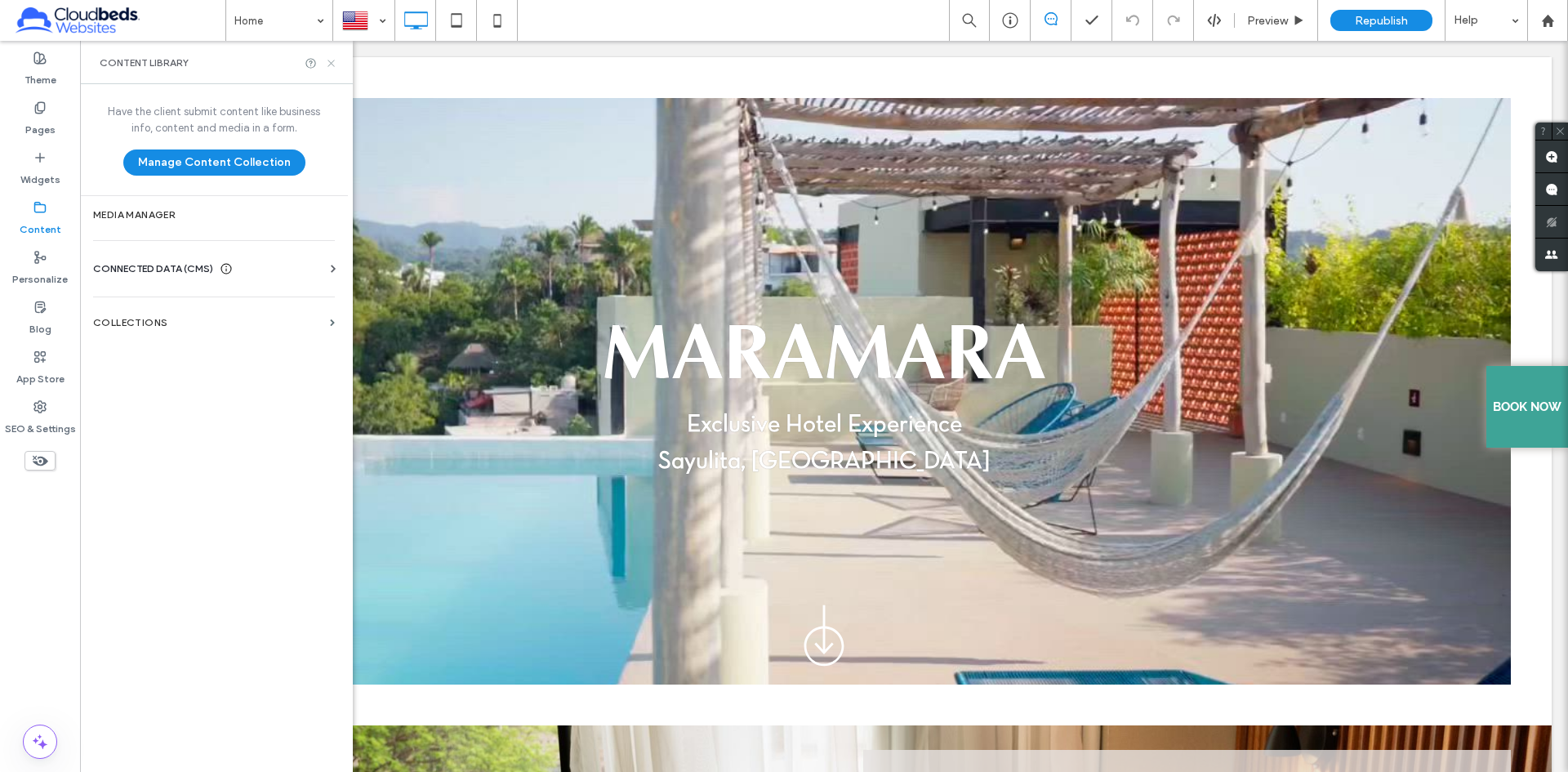
drag, startPoint x: 329, startPoint y: 60, endPoint x: 248, endPoint y: 23, distance: 89.1
click at [329, 60] on use at bounding box center [331, 63] width 7 height 7
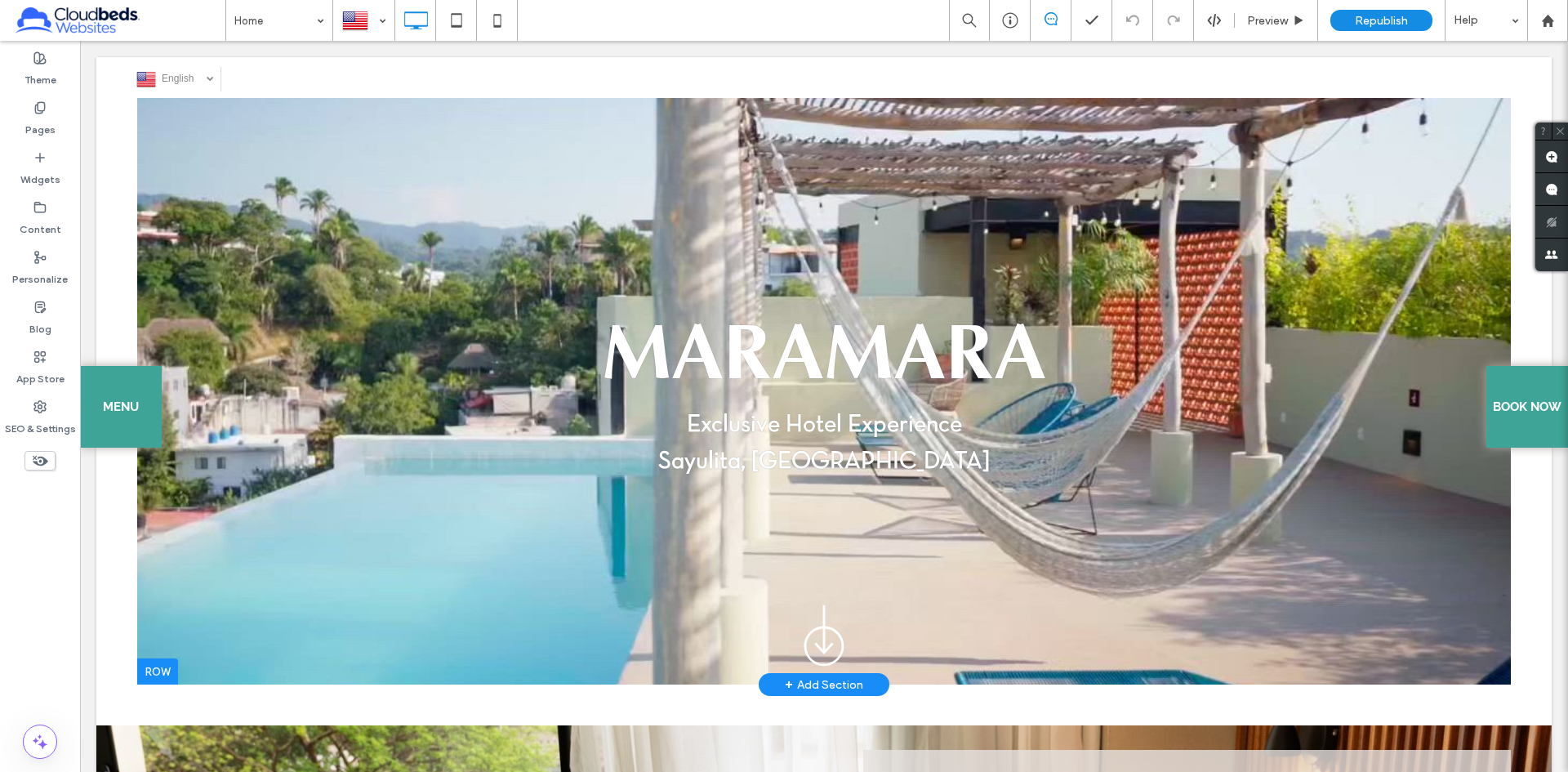
click at [220, 158] on div "MARAMARA Exclusive Hotel Experience Sayulita, Mexico Click To Paste Row + Add S…" at bounding box center [823, 391] width 1373 height 587
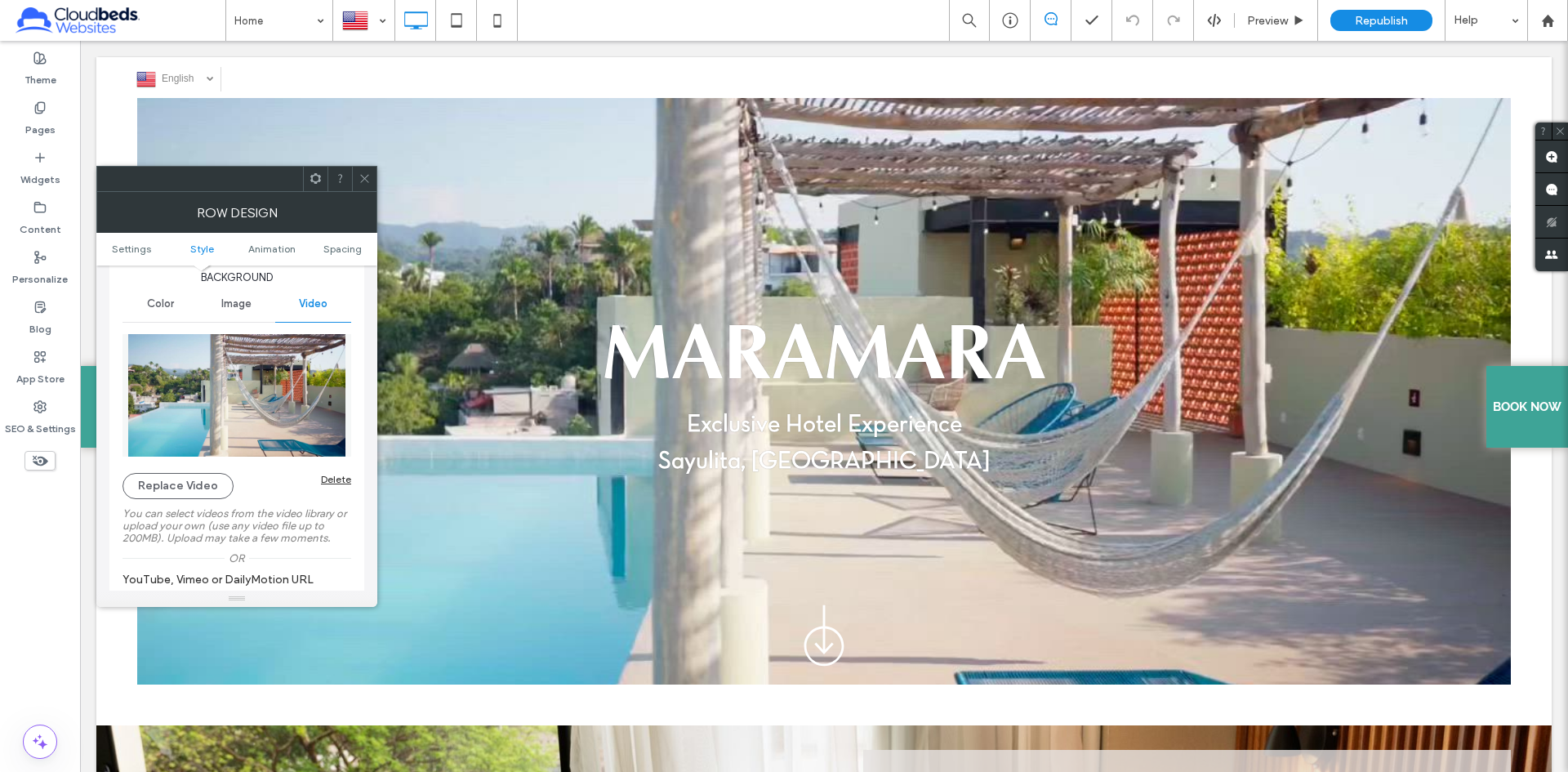
scroll to position [272, 0]
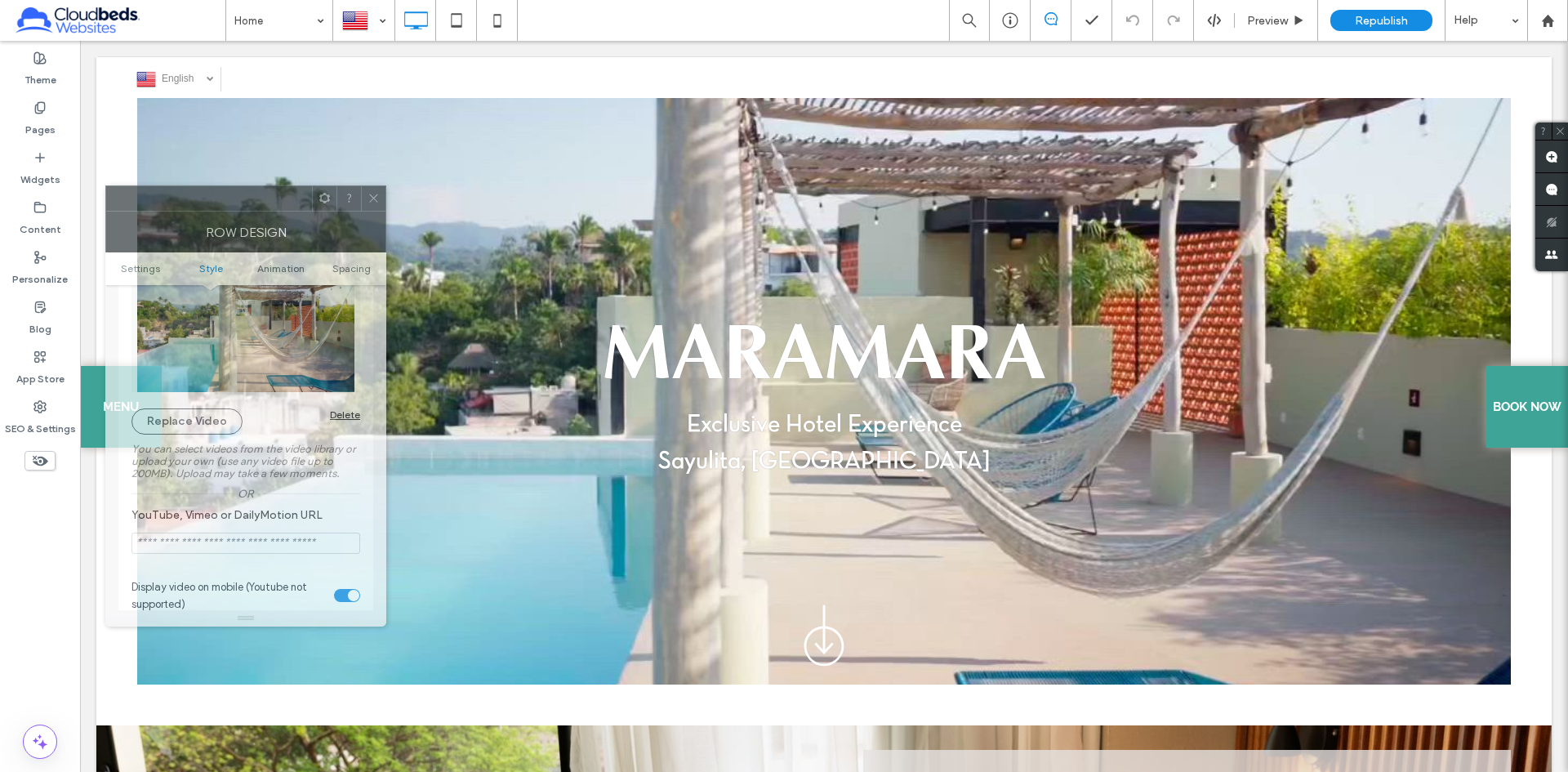
drag, startPoint x: 239, startPoint y: 186, endPoint x: 252, endPoint y: 212, distance: 29.1
click at [252, 211] on div at bounding box center [209, 198] width 206 height 25
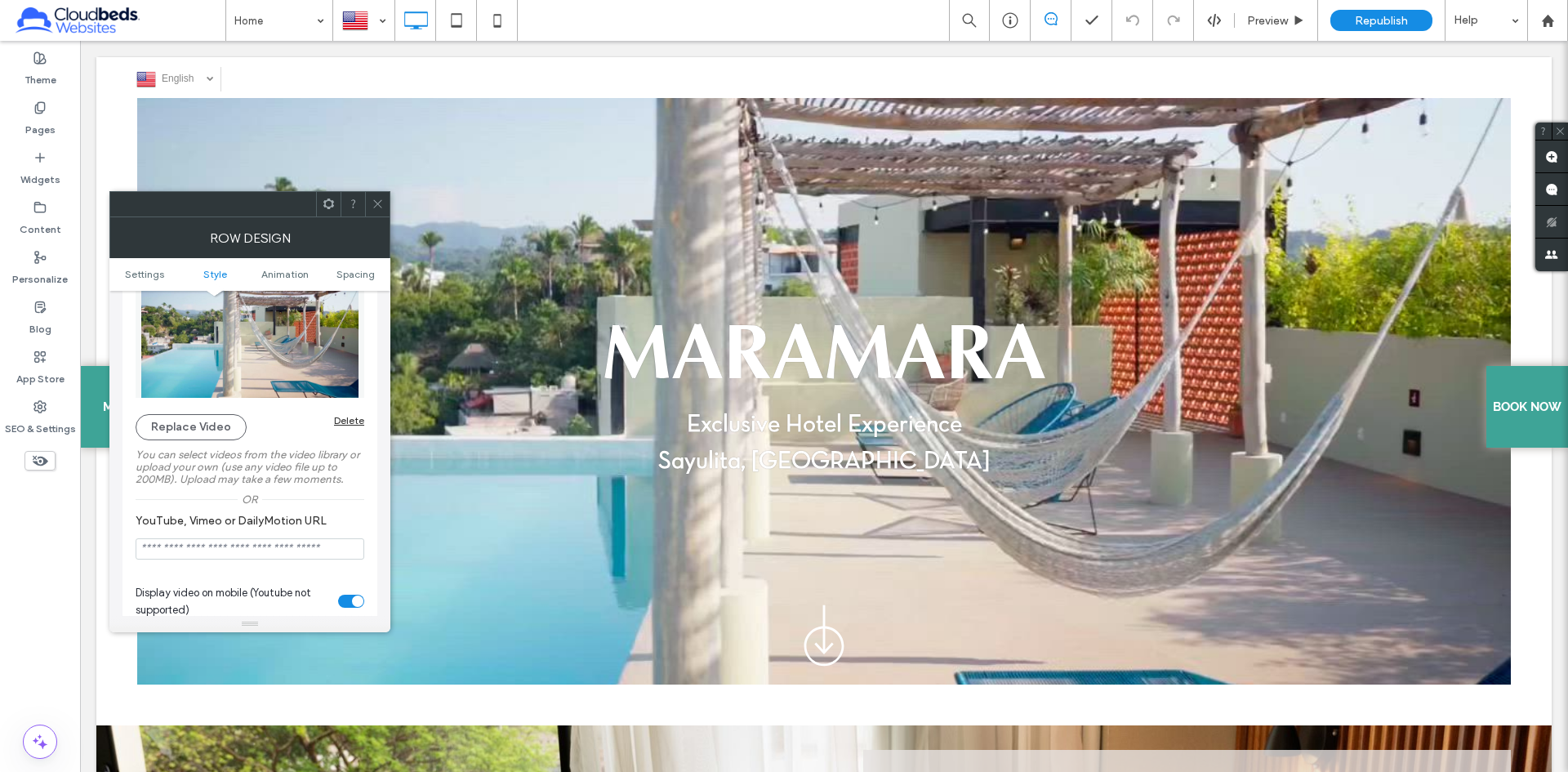
scroll to position [137, 0]
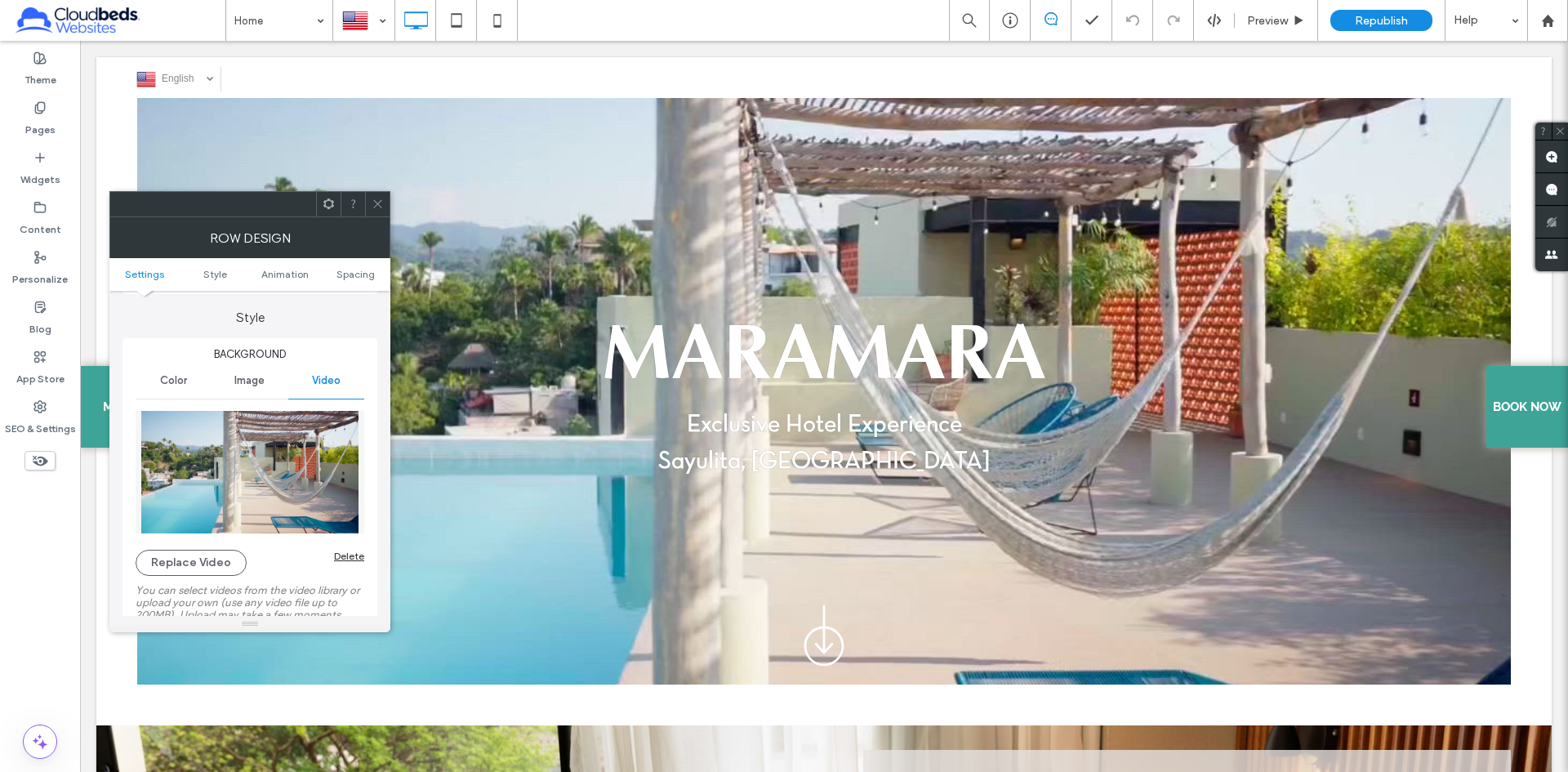
click at [251, 384] on span "Image" at bounding box center [249, 381] width 30 height 13
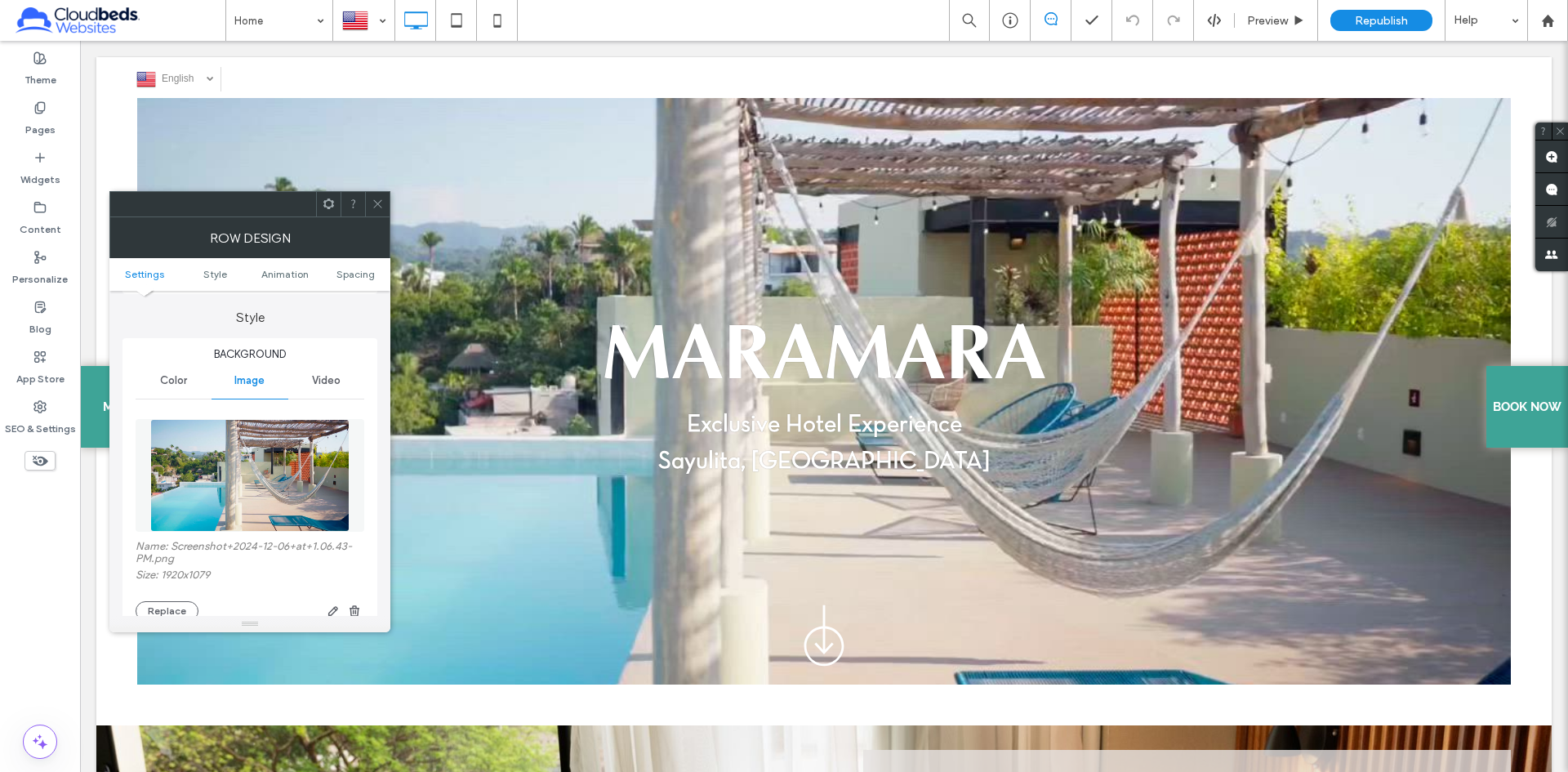
click at [321, 384] on span "Video" at bounding box center [326, 381] width 29 height 13
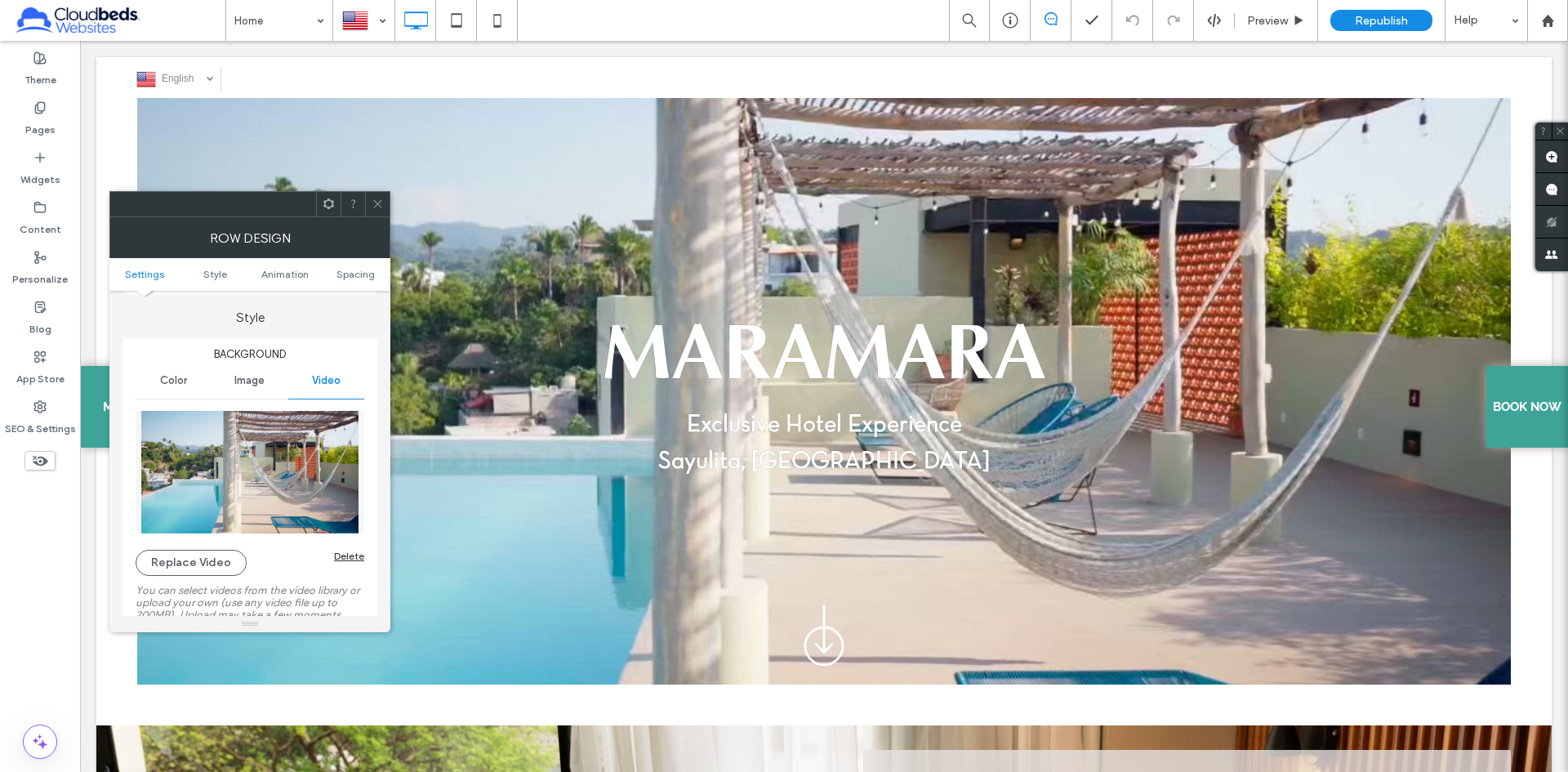
click at [374, 205] on icon at bounding box center [378, 203] width 12 height 12
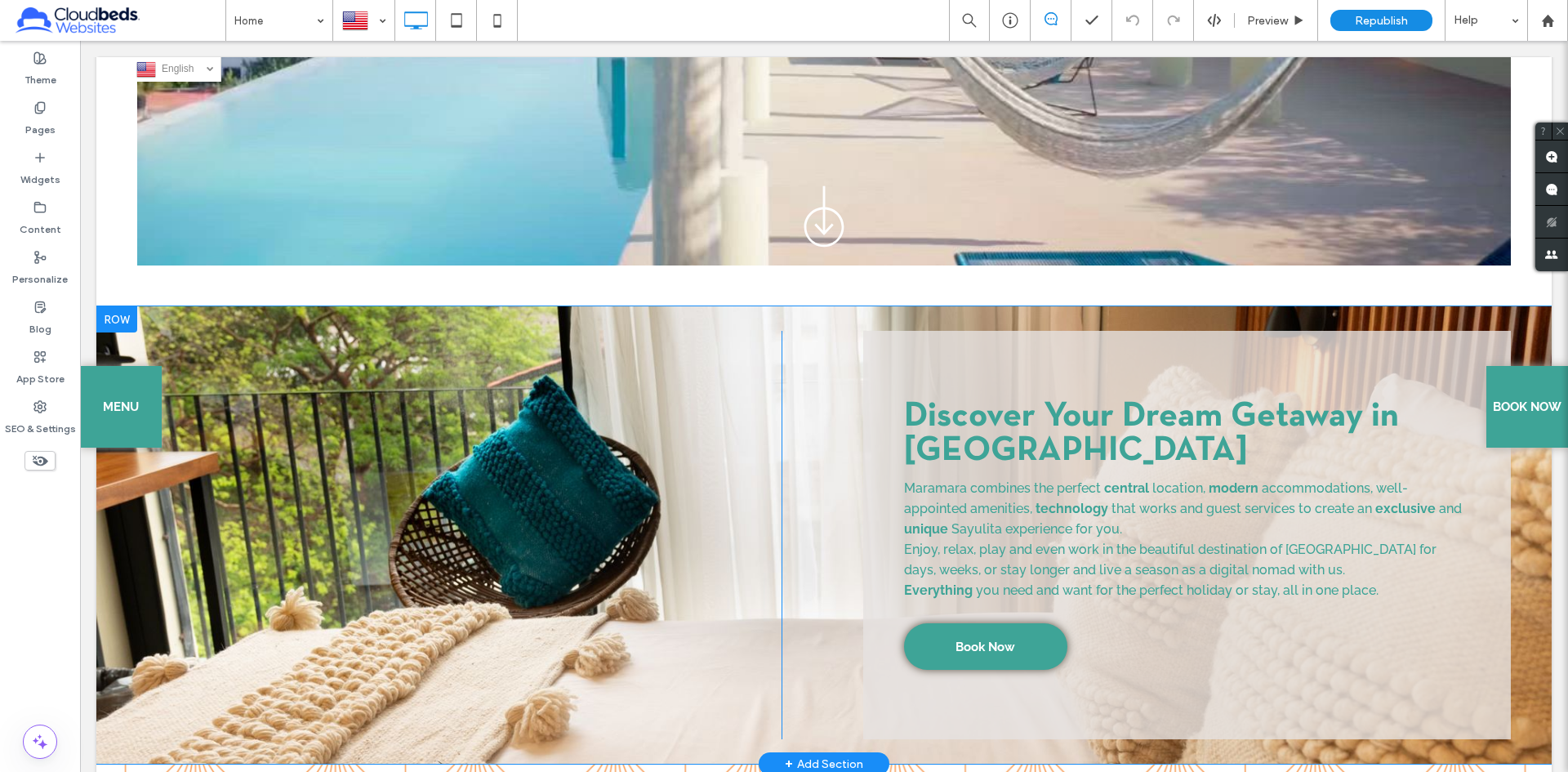
scroll to position [0, 0]
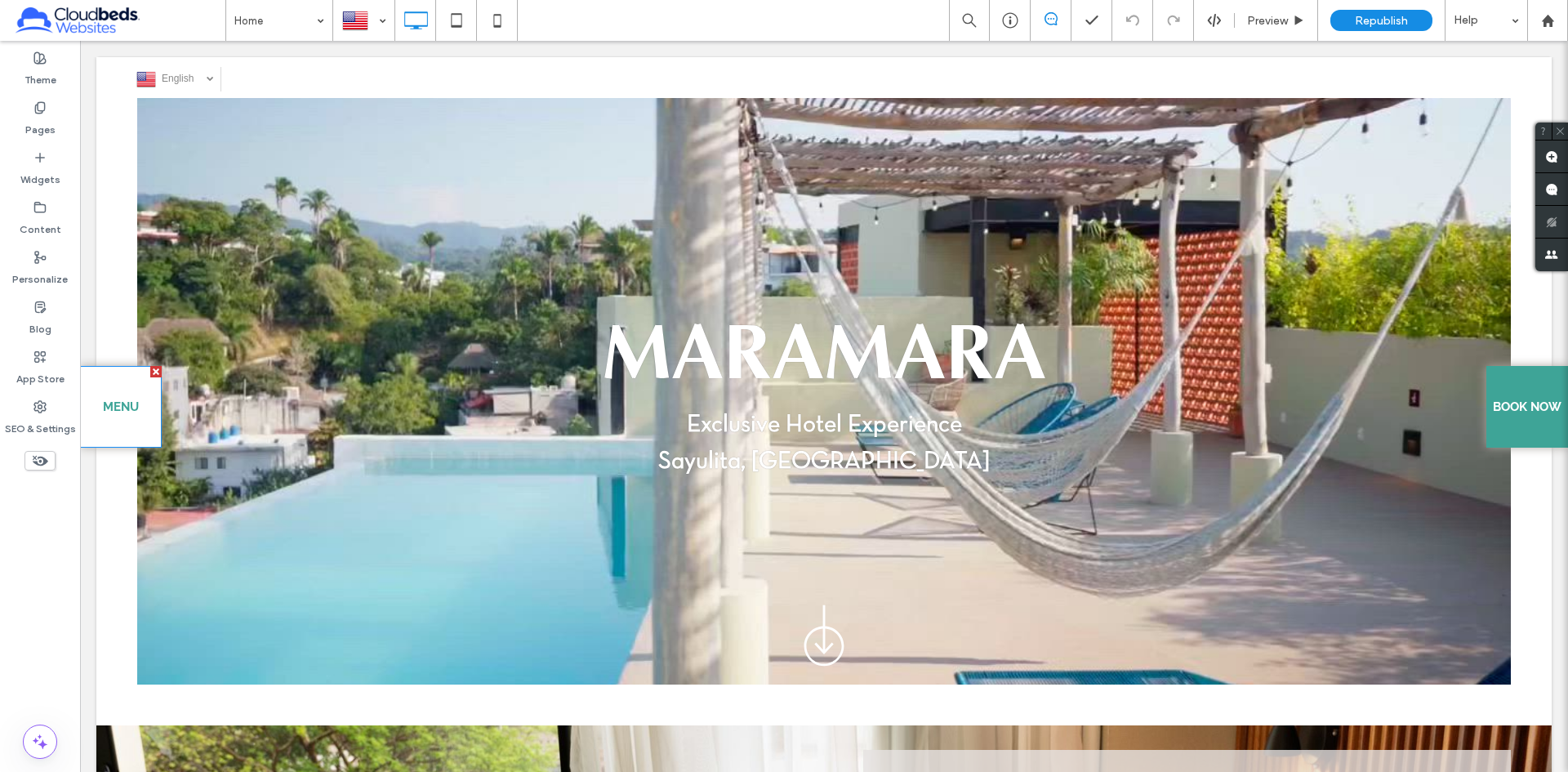
click at [122, 424] on span "MENU" at bounding box center [121, 407] width 36 height 41
